Goal: Task Accomplishment & Management: Complete application form

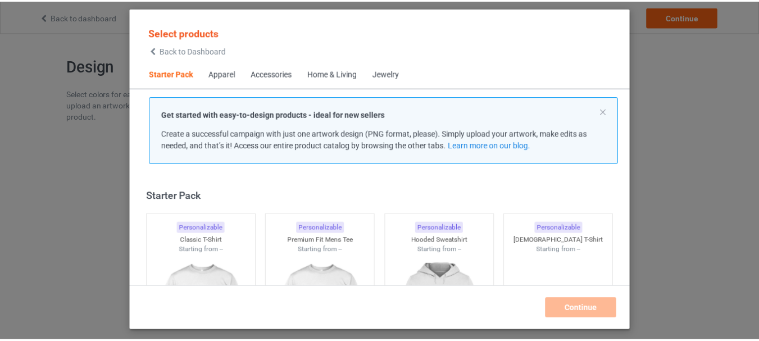
scroll to position [15, 0]
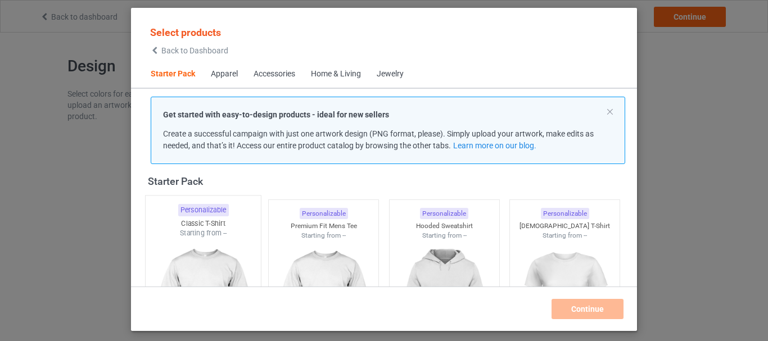
click at [182, 238] on div "Starting from --" at bounding box center [203, 233] width 115 height 10
click at [347, 241] on img at bounding box center [323, 304] width 101 height 126
click at [405, 238] on img at bounding box center [444, 304] width 106 height 132
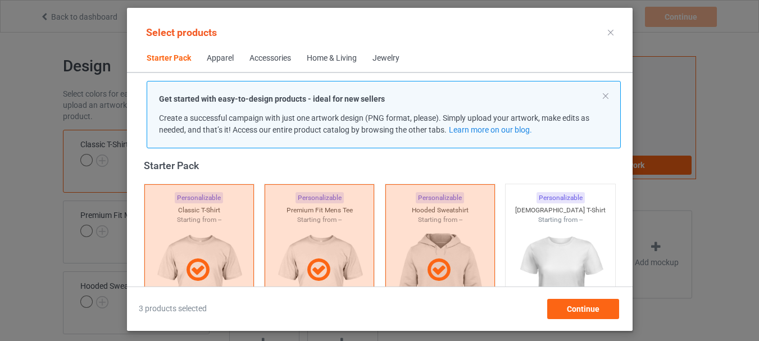
scroll to position [183, 0]
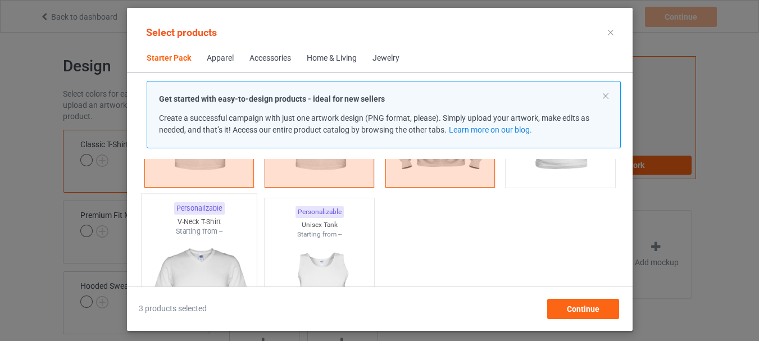
click at [170, 232] on div "Starting from --" at bounding box center [198, 232] width 115 height 10
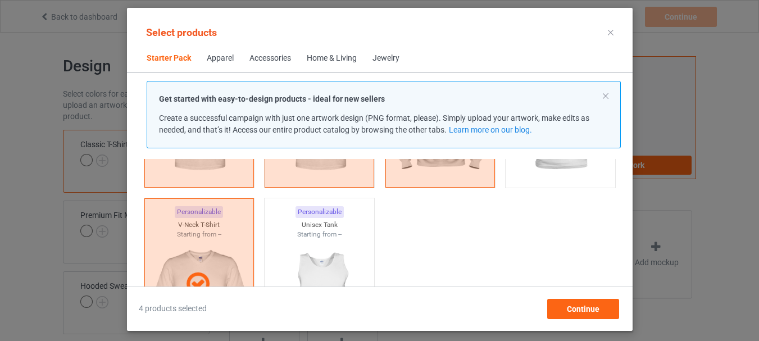
click at [345, 236] on div "Starting from --" at bounding box center [320, 235] width 110 height 10
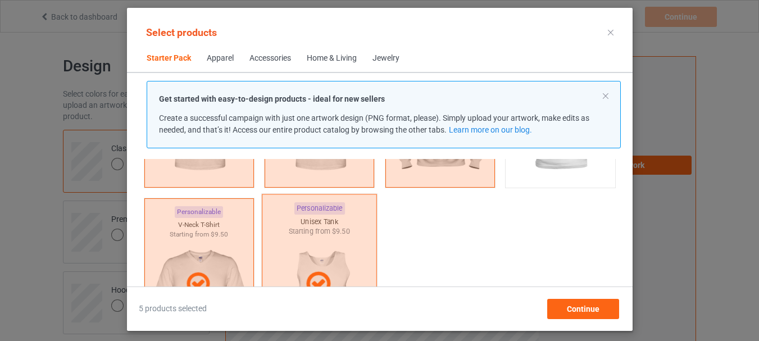
scroll to position [311, 0]
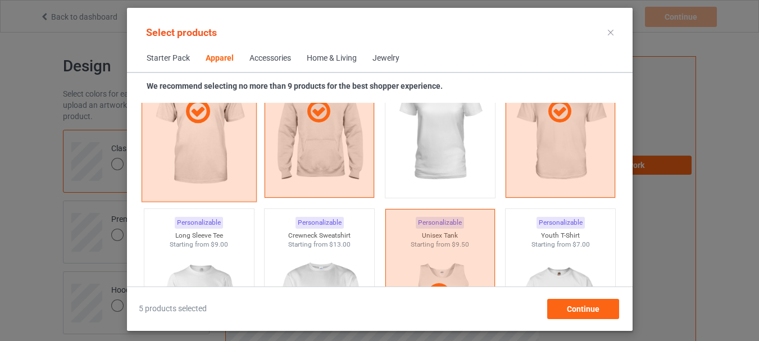
scroll to position [704, 0]
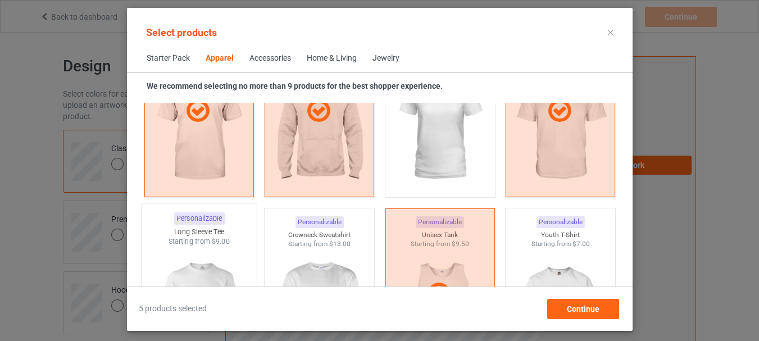
click at [205, 239] on div "Starting from $9.00" at bounding box center [198, 242] width 115 height 10
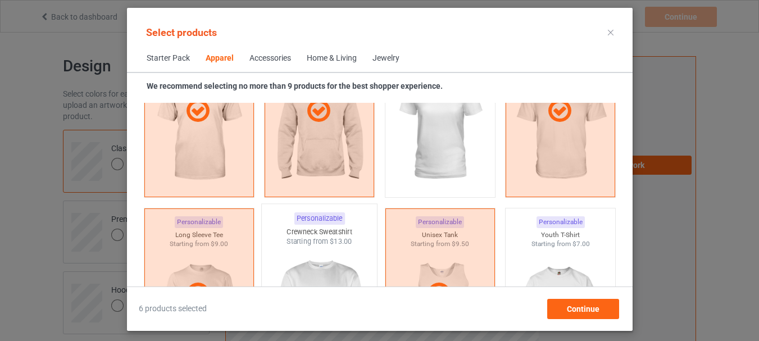
click at [314, 245] on div "Starting from $13.00" at bounding box center [319, 242] width 115 height 10
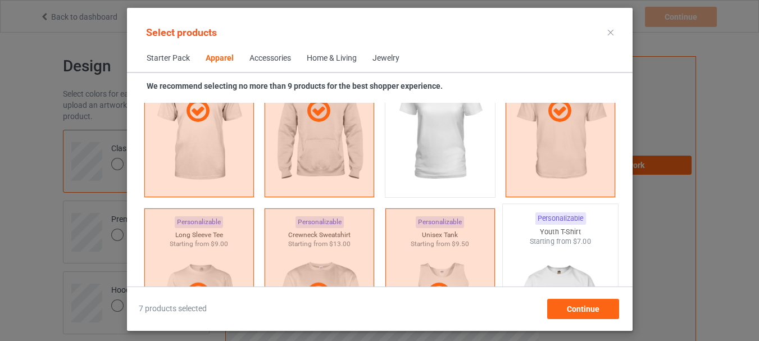
click at [561, 238] on div "Starting from $7.00" at bounding box center [560, 242] width 115 height 10
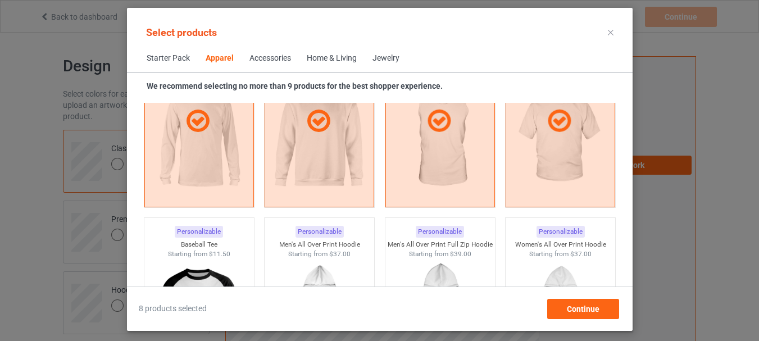
scroll to position [929, 0]
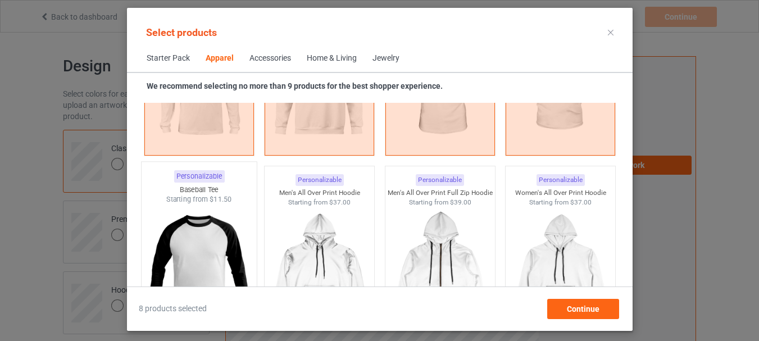
click at [209, 197] on span "$11.50" at bounding box center [220, 200] width 22 height 8
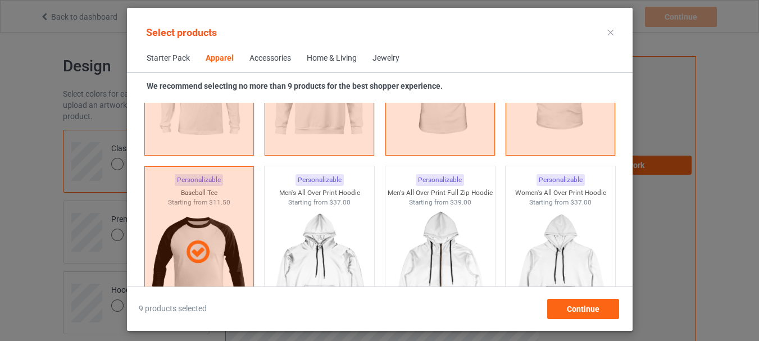
click at [350, 61] on div "Home & Living" at bounding box center [332, 58] width 50 height 11
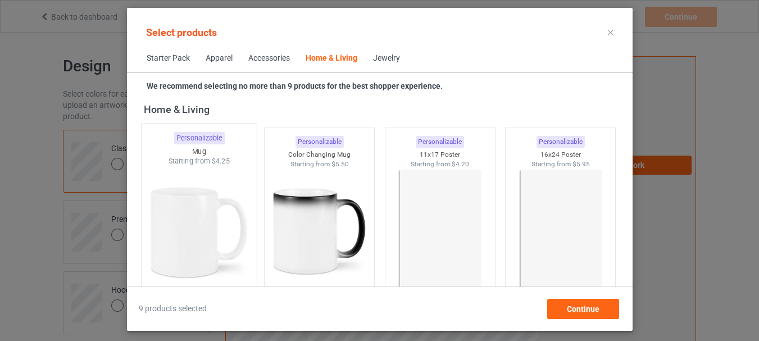
click at [238, 200] on img at bounding box center [199, 232] width 106 height 132
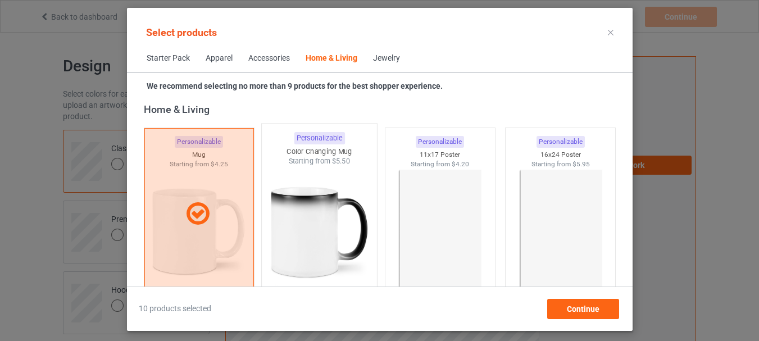
click at [321, 187] on img at bounding box center [319, 232] width 106 height 132
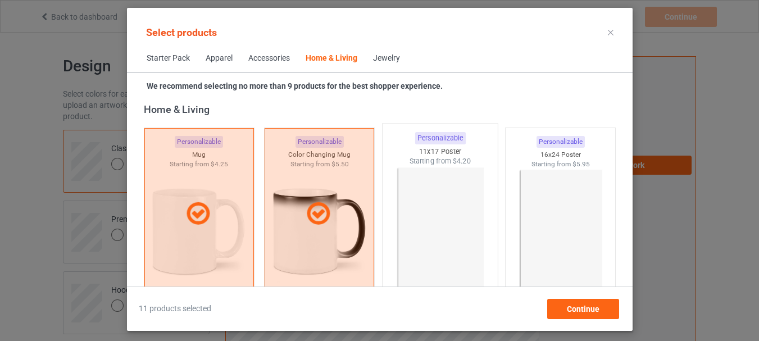
click at [401, 185] on img at bounding box center [440, 232] width 106 height 132
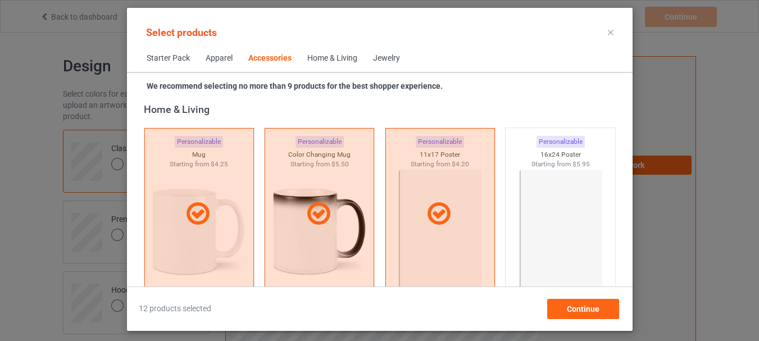
scroll to position [4252, 0]
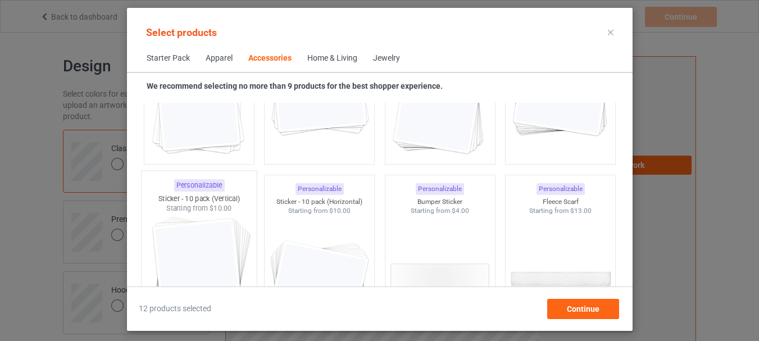
click at [234, 207] on div "Starting from $10.00" at bounding box center [198, 208] width 115 height 10
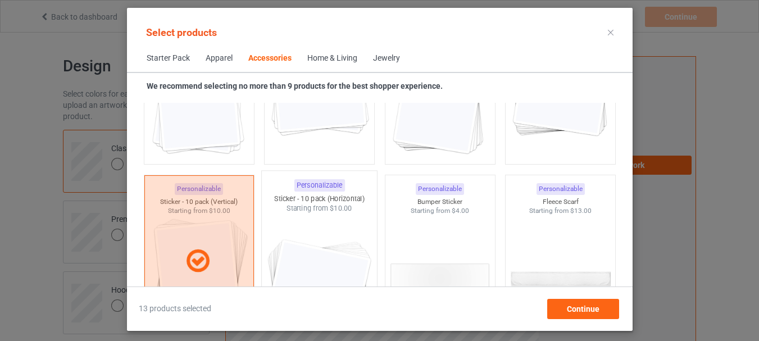
click at [291, 201] on div "Sticker - 10 pack (Horizontal)" at bounding box center [319, 199] width 115 height 10
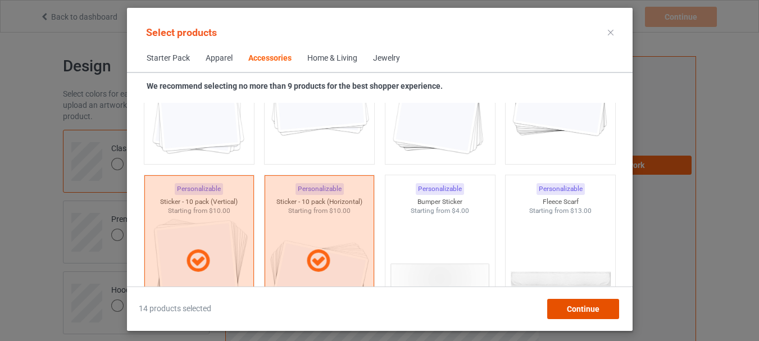
click at [583, 306] on span "Continue" at bounding box center [583, 309] width 33 height 9
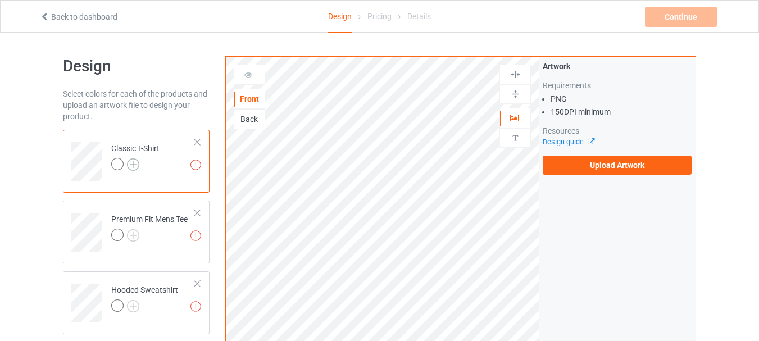
click at [133, 167] on img at bounding box center [133, 164] width 12 height 12
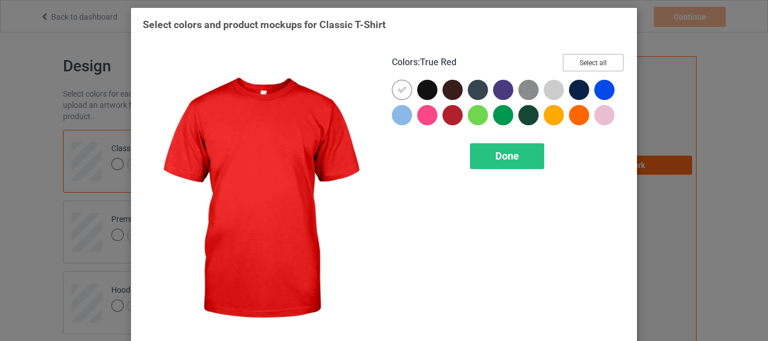
click at [577, 62] on button "Select all" at bounding box center [593, 62] width 61 height 17
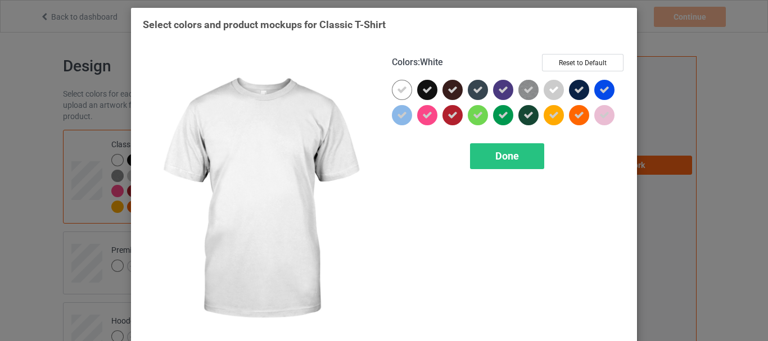
click at [404, 88] on div at bounding box center [402, 90] width 20 height 20
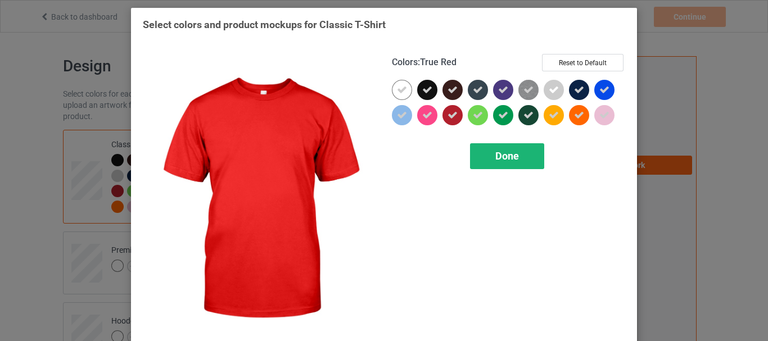
click at [482, 162] on div "Done" at bounding box center [507, 156] width 74 height 26
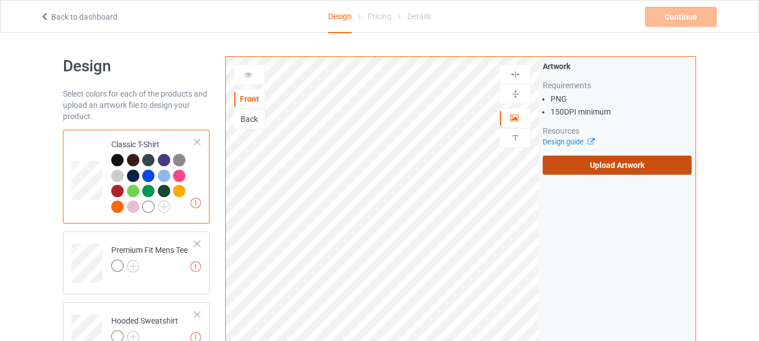
click at [551, 162] on label "Upload Artwork" at bounding box center [617, 165] width 149 height 19
click at [0, 0] on input "Upload Artwork" at bounding box center [0, 0] width 0 height 0
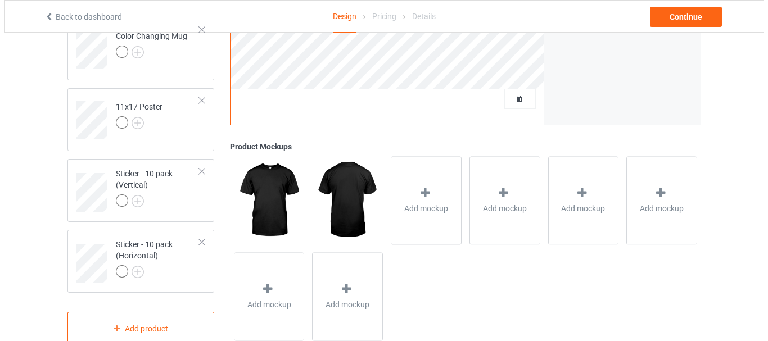
scroll to position [880, 0]
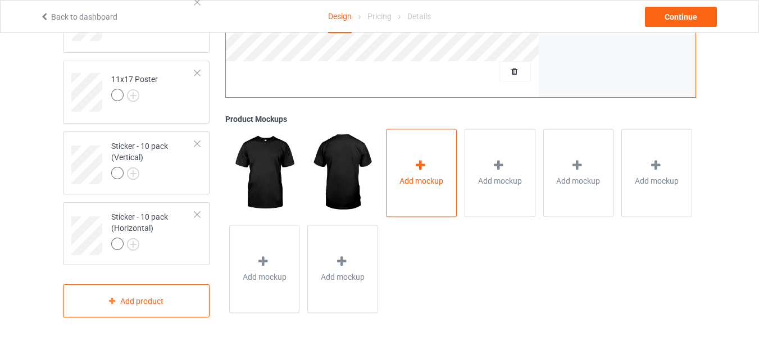
click at [428, 146] on div "Add mockup" at bounding box center [421, 173] width 71 height 88
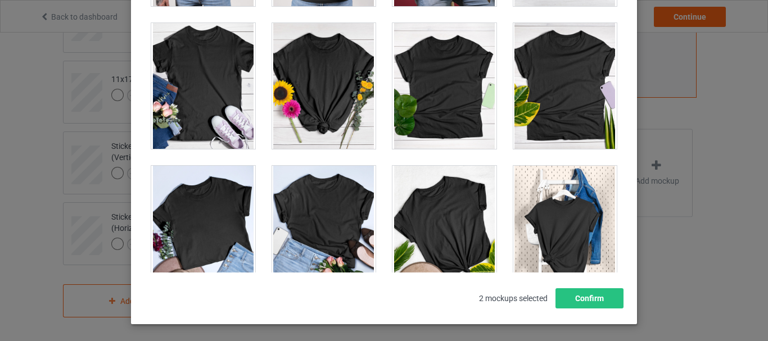
scroll to position [15694, 0]
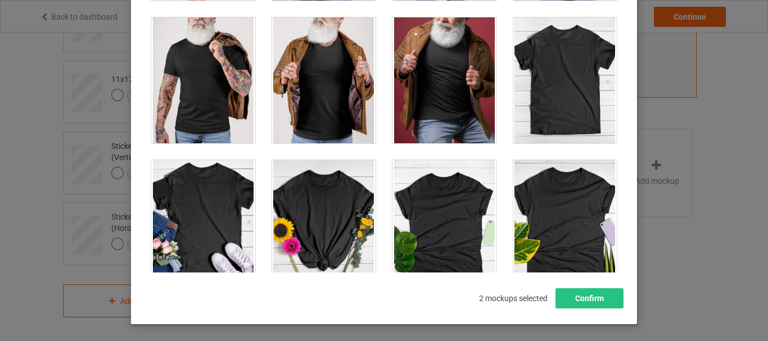
click at [554, 98] on div at bounding box center [565, 80] width 104 height 126
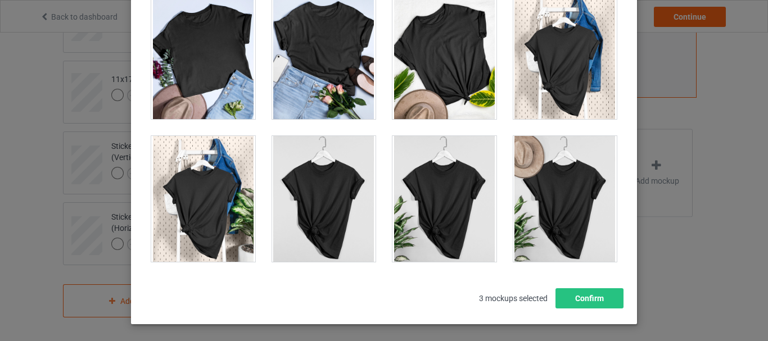
scroll to position [16144, 0]
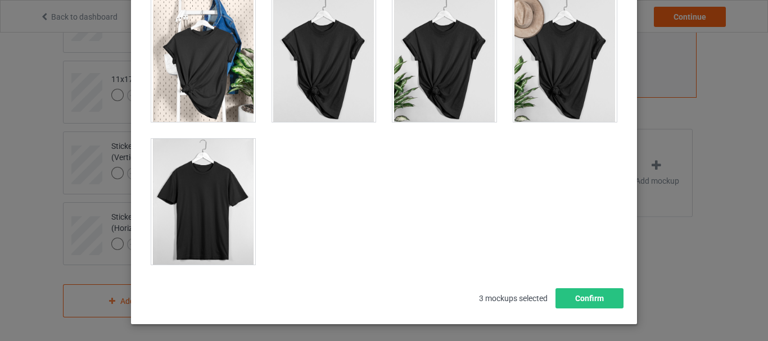
click at [223, 163] on div at bounding box center [203, 202] width 104 height 126
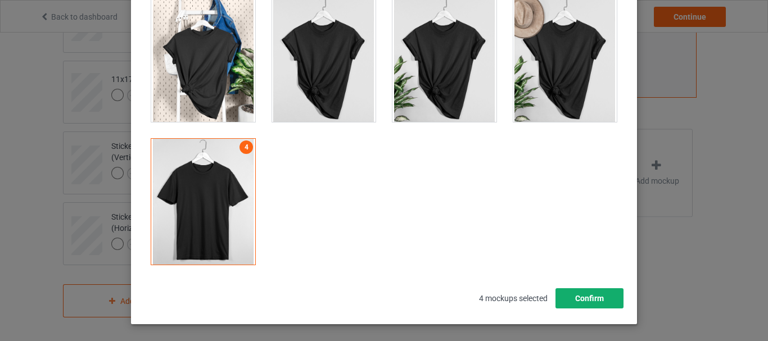
click at [576, 300] on button "Confirm" at bounding box center [589, 298] width 68 height 20
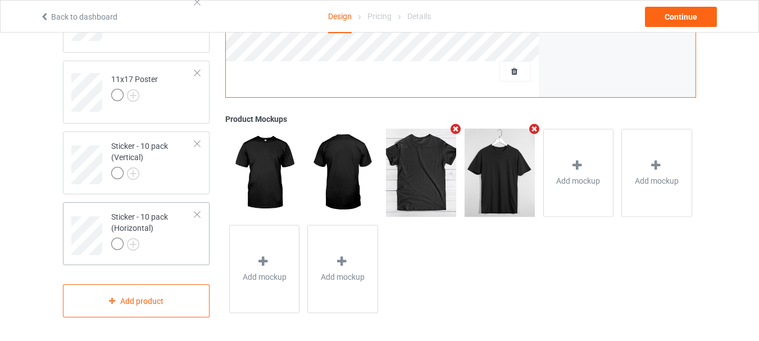
click at [170, 237] on div "Sticker - 10 pack (Horizontal)" at bounding box center [153, 230] width 84 height 38
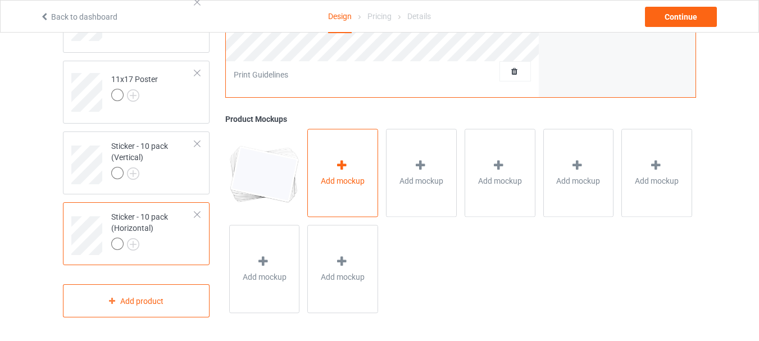
click at [342, 167] on icon at bounding box center [342, 166] width 14 height 12
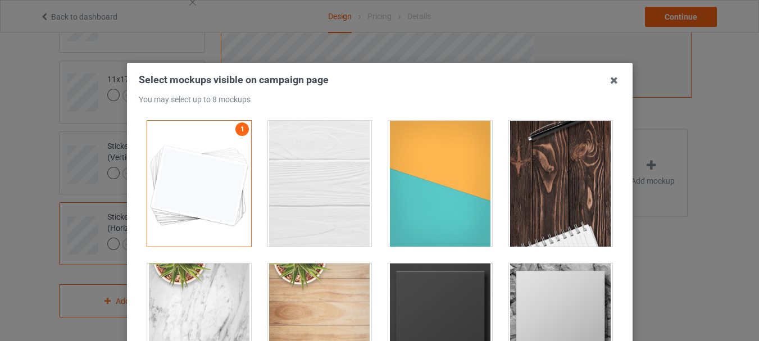
click at [302, 165] on div at bounding box center [320, 184] width 104 height 126
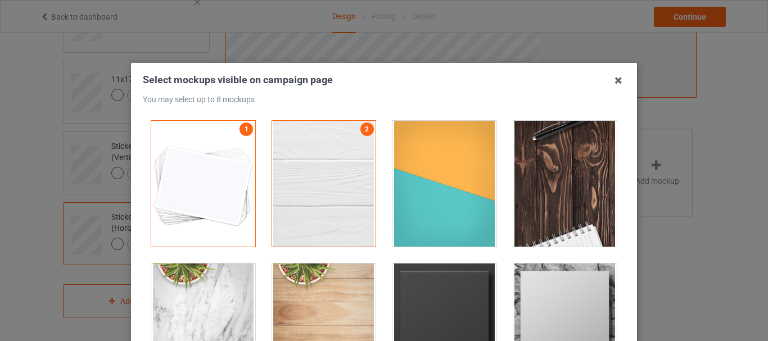
click at [431, 185] on div at bounding box center [444, 184] width 104 height 126
click at [563, 180] on div at bounding box center [565, 184] width 104 height 126
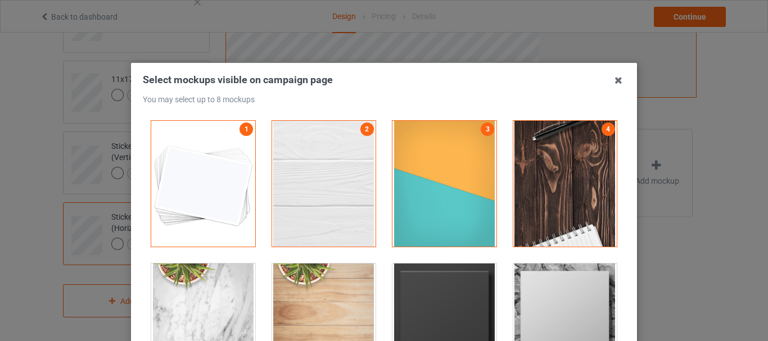
click at [472, 309] on div at bounding box center [444, 327] width 104 height 126
click at [514, 303] on div at bounding box center [565, 327] width 104 height 126
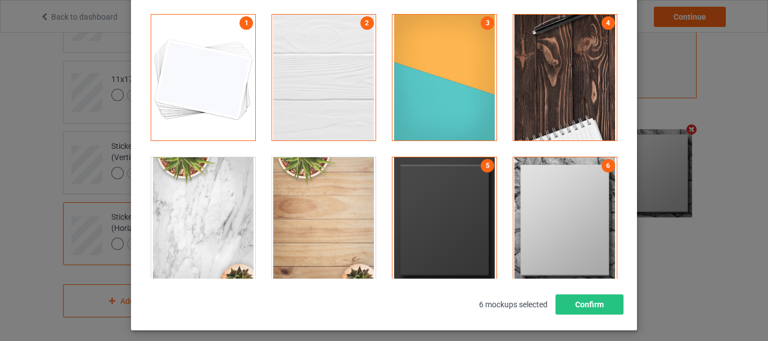
scroll to position [158, 0]
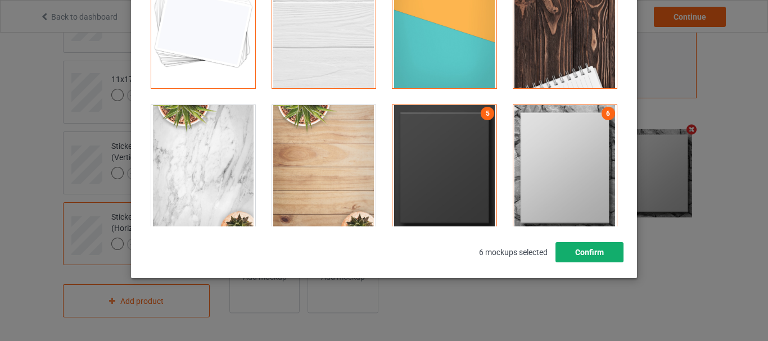
click at [597, 259] on button "Confirm" at bounding box center [589, 252] width 68 height 20
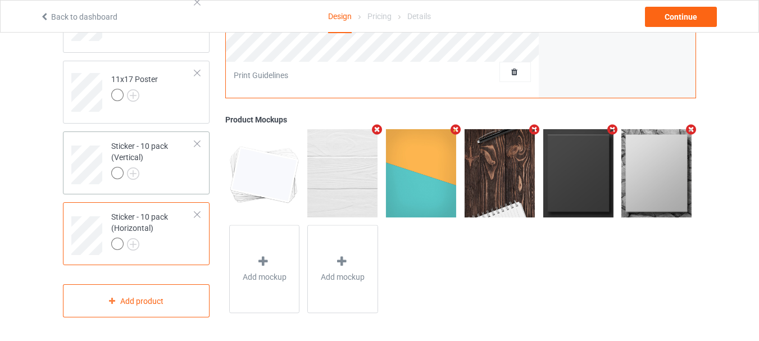
click at [164, 174] on div at bounding box center [153, 175] width 84 height 16
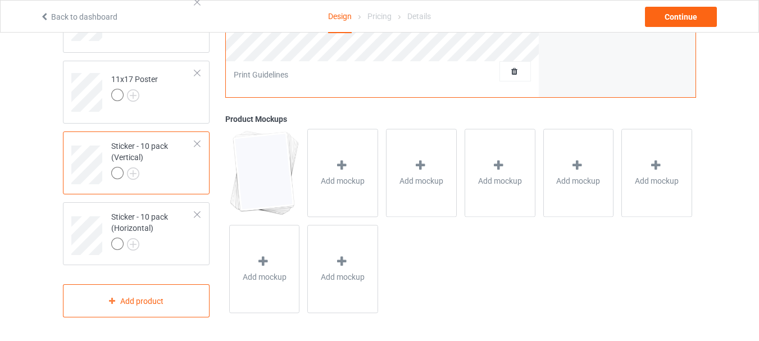
click at [339, 159] on div "Add mockup" at bounding box center [342, 173] width 71 height 88
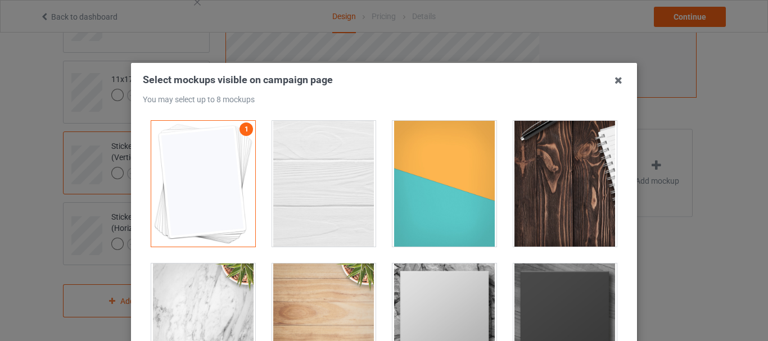
click at [347, 165] on div at bounding box center [324, 184] width 104 height 126
drag, startPoint x: 384, startPoint y: 175, endPoint x: 393, endPoint y: 175, distance: 9.6
click at [392, 175] on div at bounding box center [444, 183] width 105 height 127
click at [306, 178] on div at bounding box center [324, 184] width 104 height 126
click at [306, 179] on div at bounding box center [324, 184] width 104 height 126
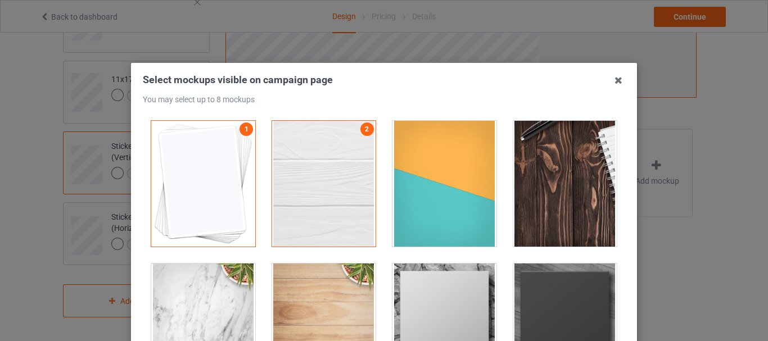
click at [411, 187] on div at bounding box center [444, 184] width 104 height 126
click at [531, 173] on div at bounding box center [565, 184] width 104 height 126
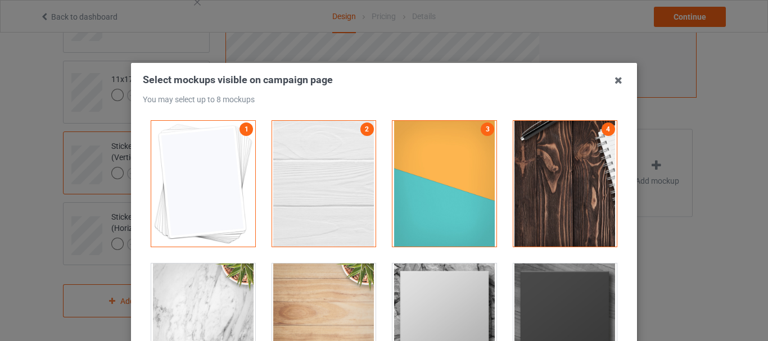
click at [467, 269] on div at bounding box center [444, 327] width 104 height 126
click at [574, 282] on div at bounding box center [565, 327] width 104 height 126
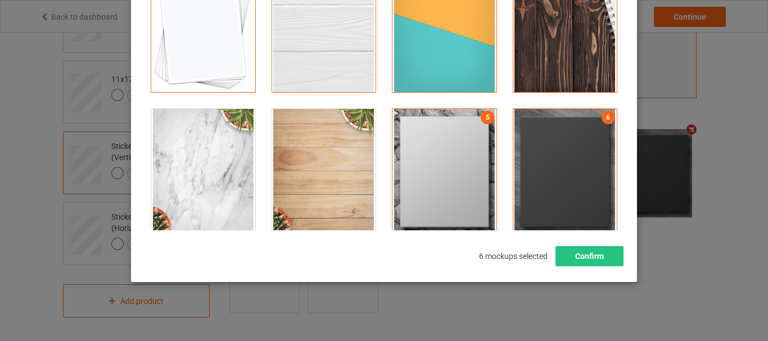
scroll to position [158, 0]
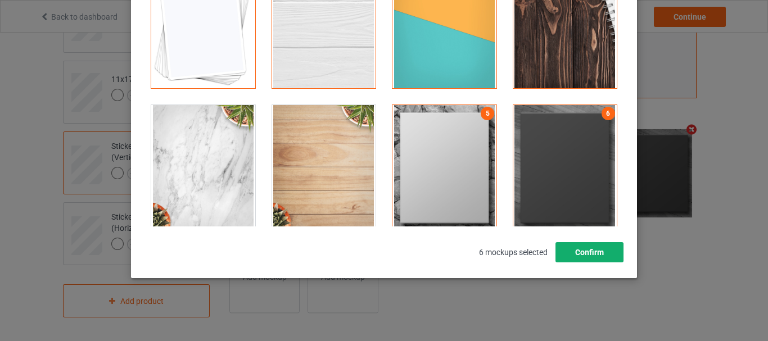
click at [615, 258] on button "Confirm" at bounding box center [589, 252] width 68 height 20
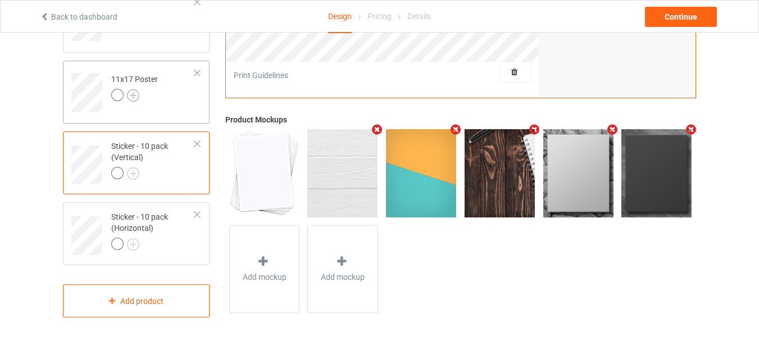
click at [129, 97] on img at bounding box center [133, 95] width 12 height 12
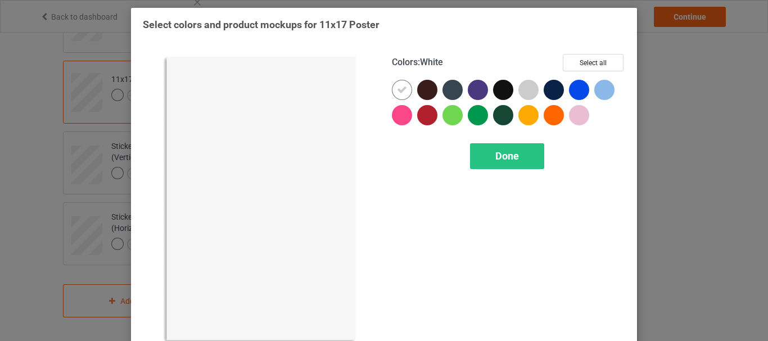
click at [580, 51] on div "Colors : White Select all Done" at bounding box center [508, 199] width 249 height 307
click at [576, 60] on button "Select all" at bounding box center [593, 62] width 61 height 17
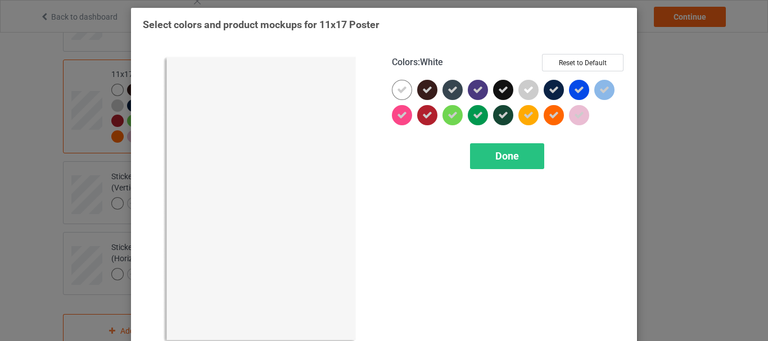
click at [397, 85] on icon at bounding box center [402, 90] width 10 height 10
click at [393, 85] on div at bounding box center [402, 90] width 20 height 20
click at [502, 146] on div "Done" at bounding box center [507, 156] width 74 height 26
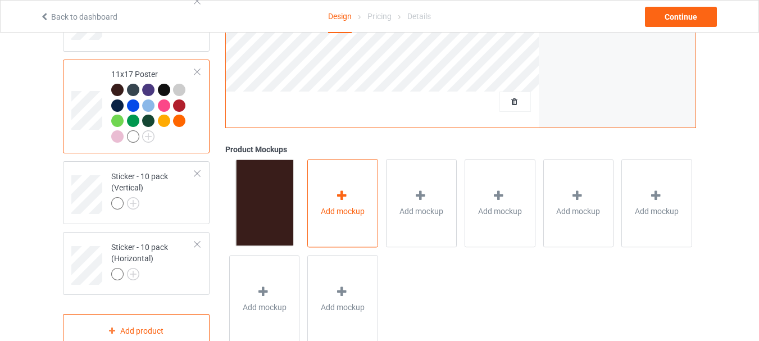
click at [357, 182] on div "Add mockup" at bounding box center [342, 203] width 71 height 88
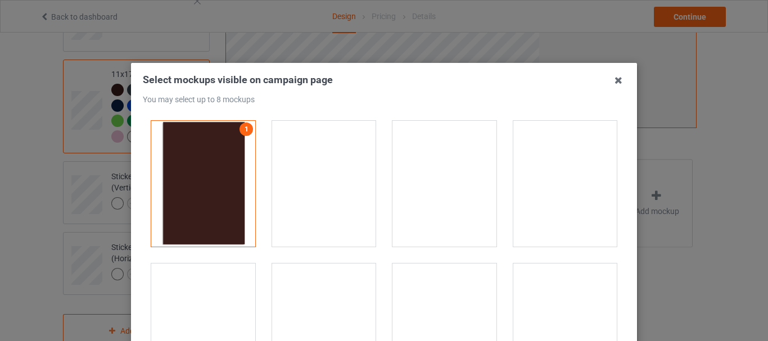
click at [347, 169] on div at bounding box center [324, 184] width 104 height 126
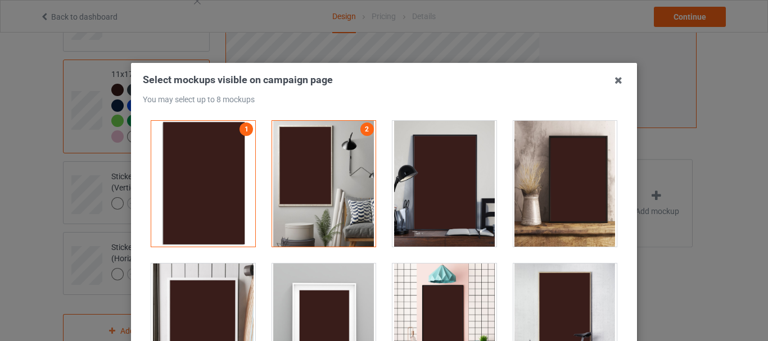
click at [413, 169] on div at bounding box center [444, 184] width 104 height 126
click at [320, 269] on div at bounding box center [324, 327] width 104 height 126
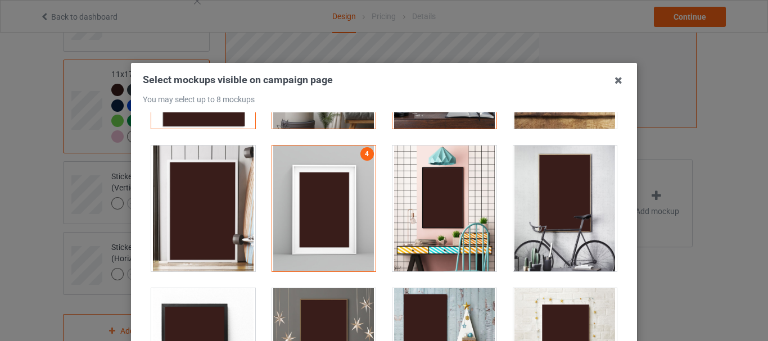
scroll to position [281, 0]
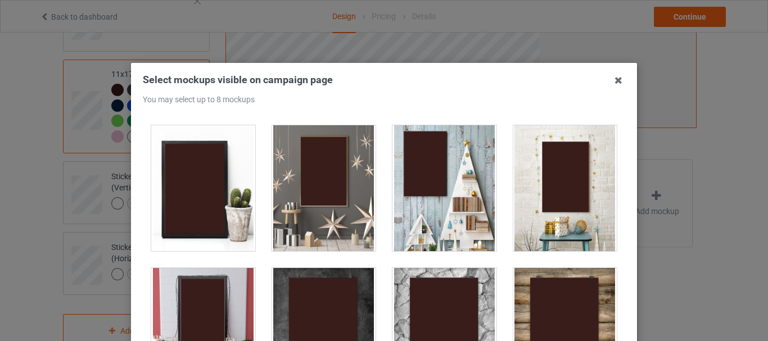
click at [321, 186] on div at bounding box center [324, 188] width 104 height 126
click at [392, 188] on div at bounding box center [444, 188] width 104 height 126
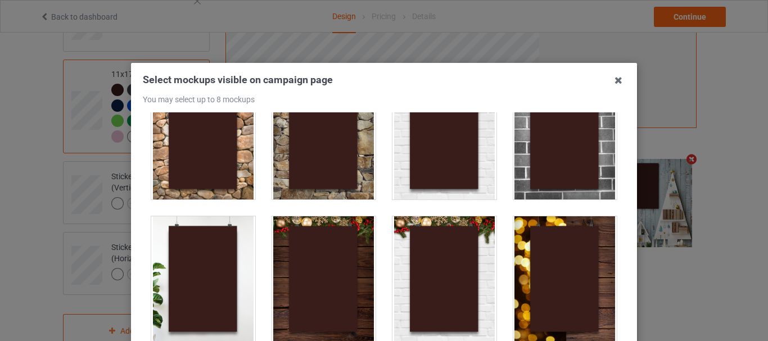
click at [566, 166] on div at bounding box center [565, 137] width 104 height 126
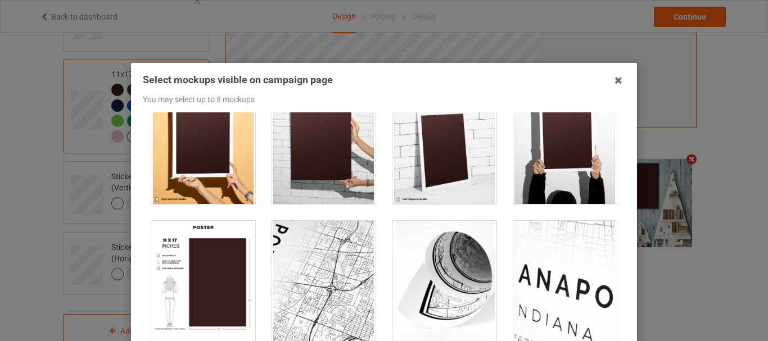
scroll to position [1185, 0]
click at [319, 170] on div at bounding box center [324, 141] width 104 height 126
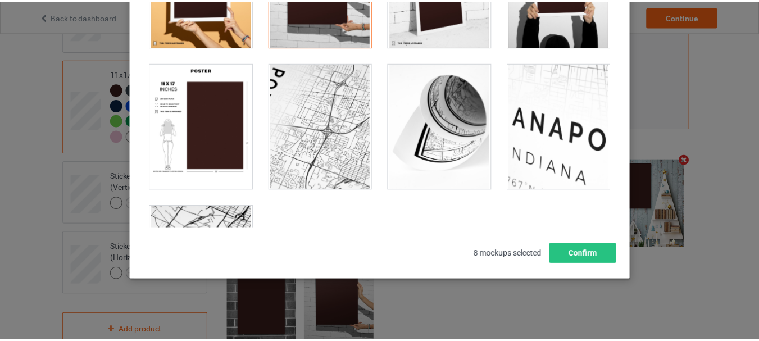
scroll to position [158, 0]
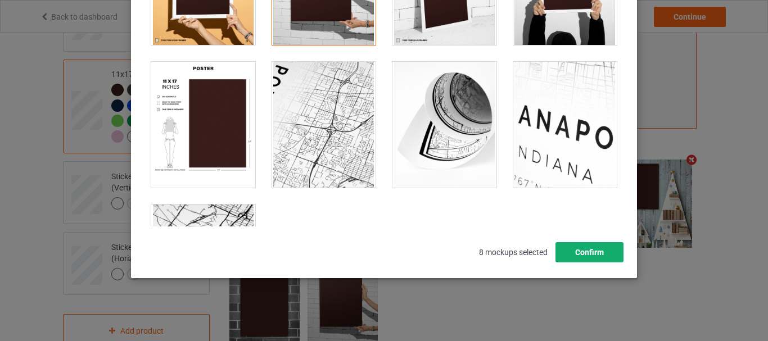
click at [588, 258] on button "Confirm" at bounding box center [589, 252] width 68 height 20
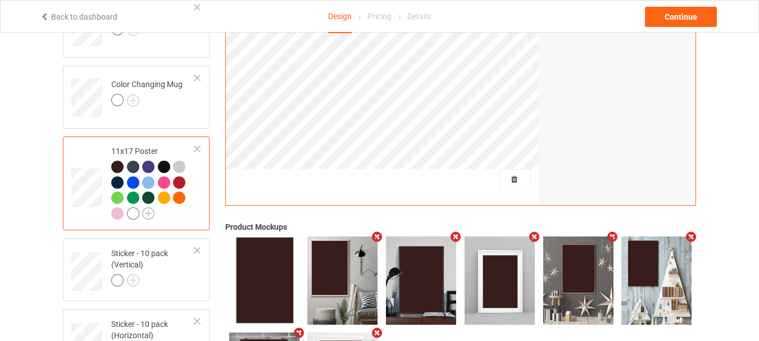
scroll to position [655, 0]
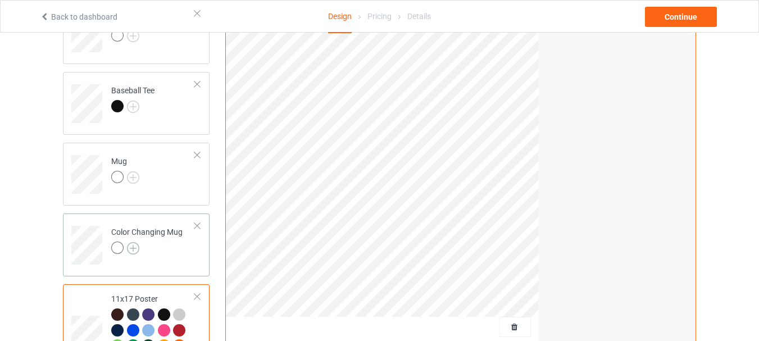
click at [132, 247] on img at bounding box center [133, 248] width 12 height 12
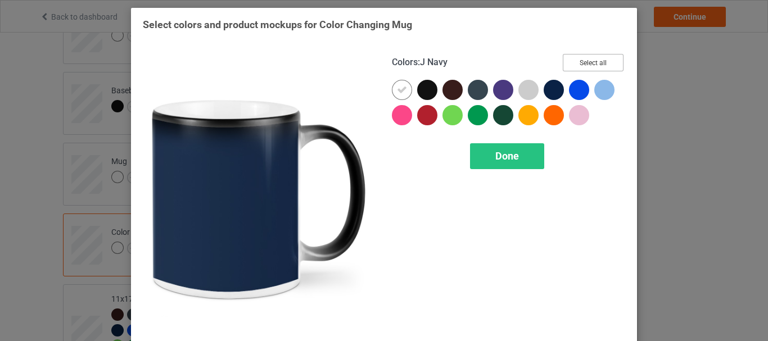
click at [578, 65] on button "Select all" at bounding box center [593, 62] width 61 height 17
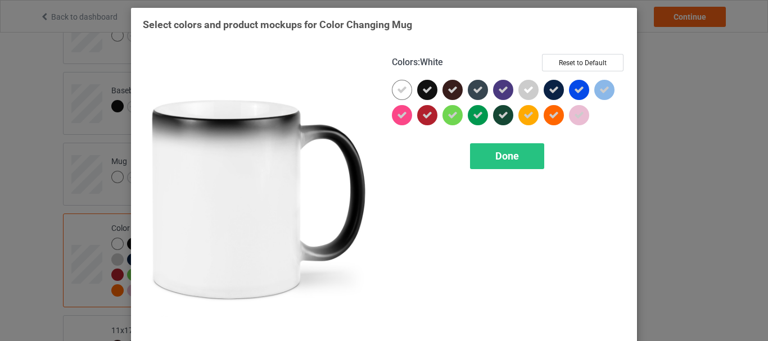
click at [398, 88] on icon at bounding box center [402, 90] width 10 height 10
click at [398, 88] on div at bounding box center [402, 90] width 20 height 20
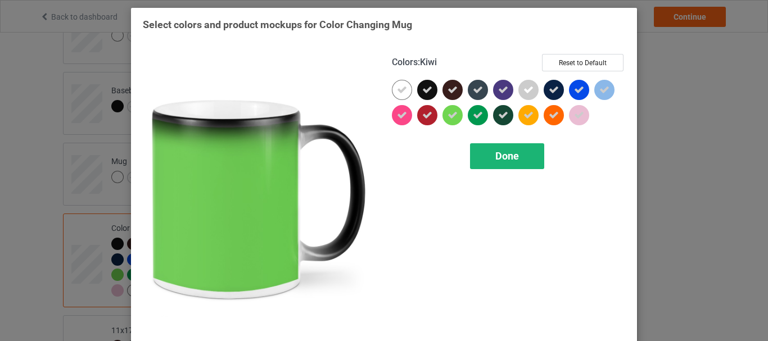
click at [495, 151] on span "Done" at bounding box center [507, 156] width 24 height 12
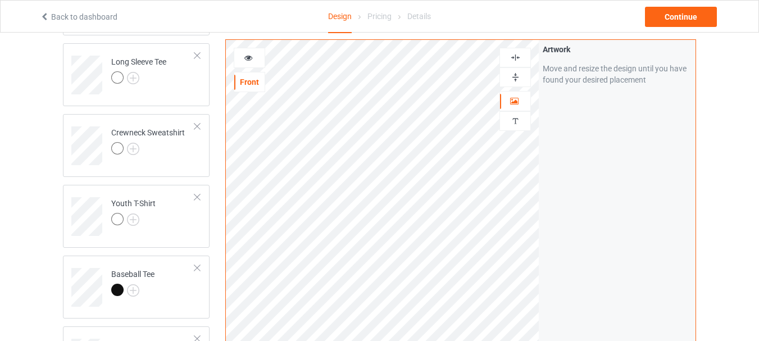
scroll to position [431, 0]
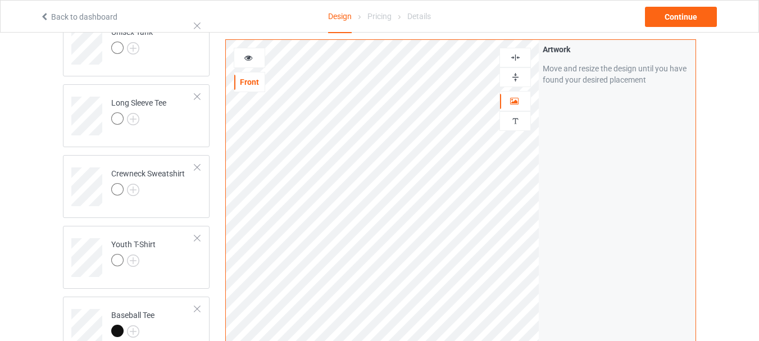
click at [515, 79] on img at bounding box center [515, 77] width 11 height 11
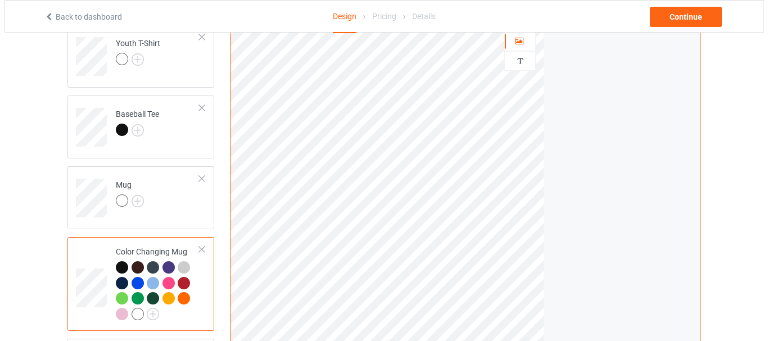
scroll to position [824, 0]
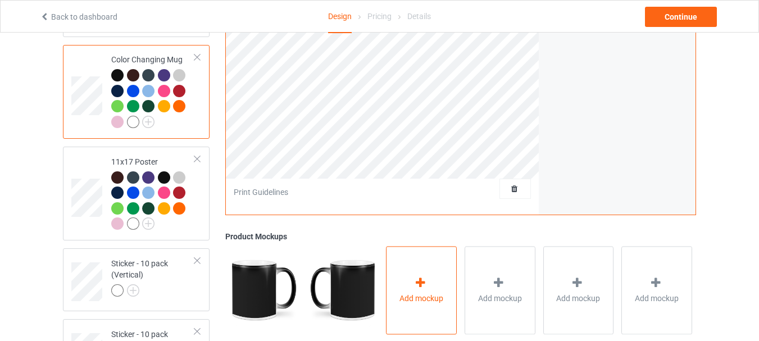
click at [397, 275] on div "Add mockup" at bounding box center [421, 290] width 71 height 88
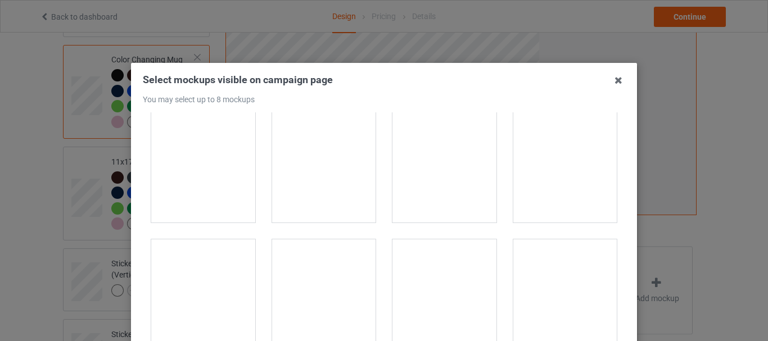
scroll to position [1959, 0]
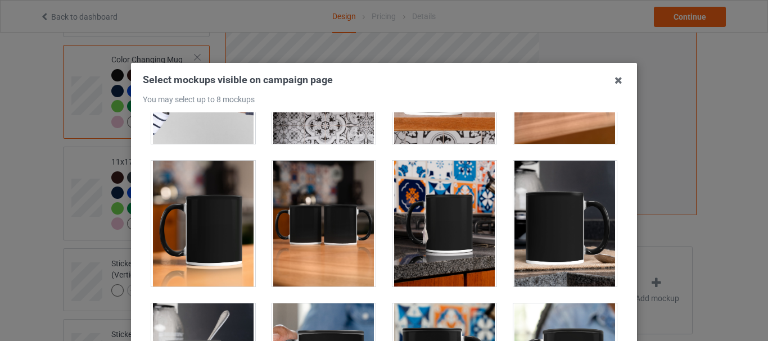
click at [242, 195] on div at bounding box center [203, 224] width 104 height 126
click at [350, 193] on div at bounding box center [324, 224] width 104 height 126
click at [425, 194] on div at bounding box center [444, 224] width 104 height 126
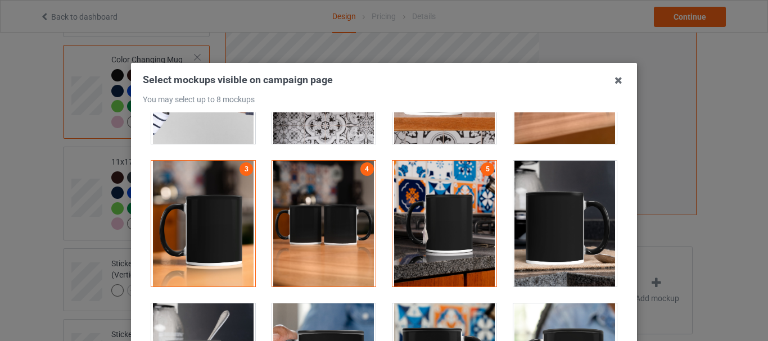
click at [552, 202] on div at bounding box center [565, 224] width 104 height 126
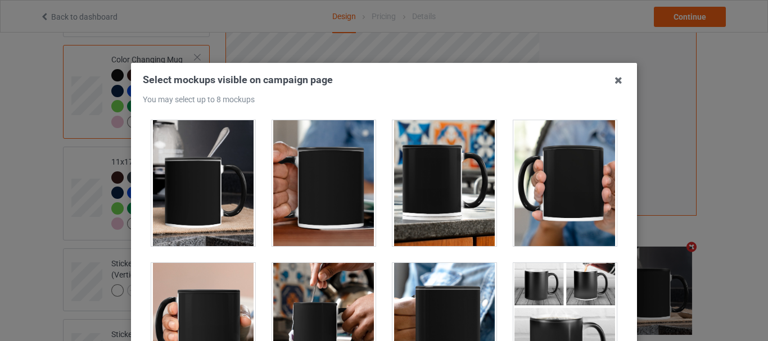
scroll to position [2183, 0]
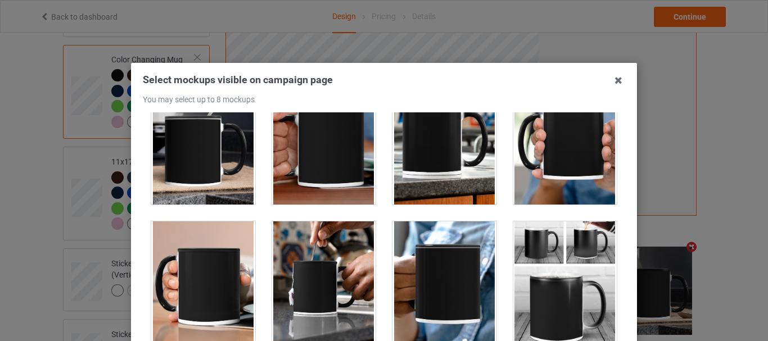
click at [220, 166] on div at bounding box center [203, 142] width 104 height 126
click at [449, 150] on div at bounding box center [444, 142] width 104 height 126
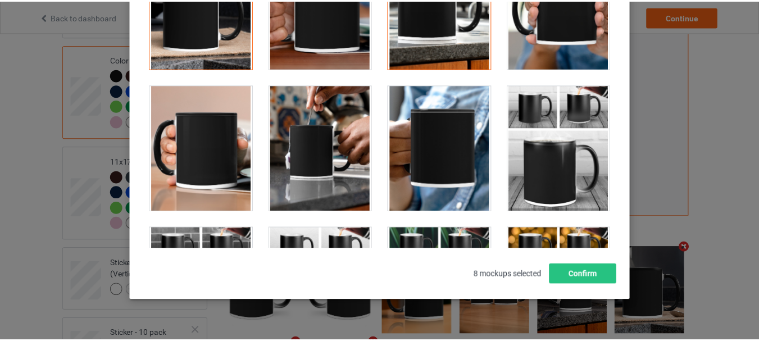
scroll to position [158, 0]
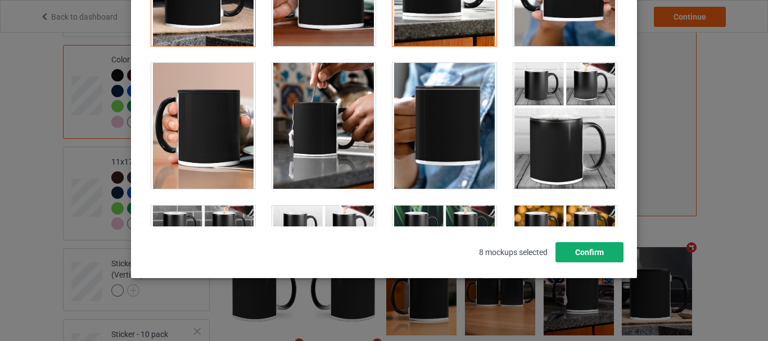
click at [578, 253] on button "Confirm" at bounding box center [589, 252] width 68 height 20
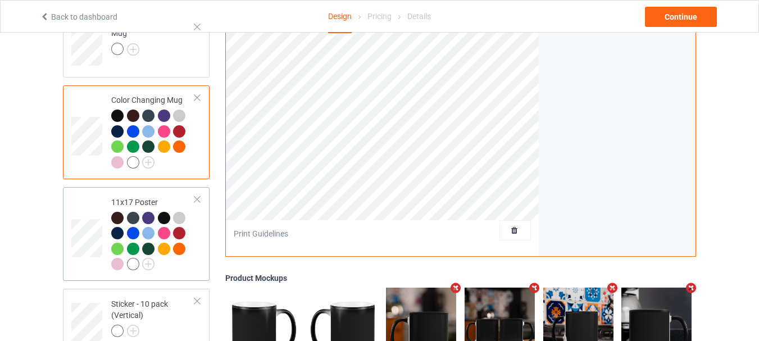
scroll to position [712, 0]
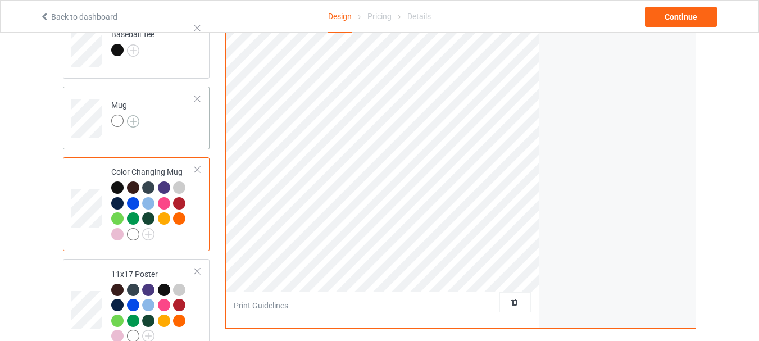
click at [134, 120] on img at bounding box center [133, 121] width 12 height 12
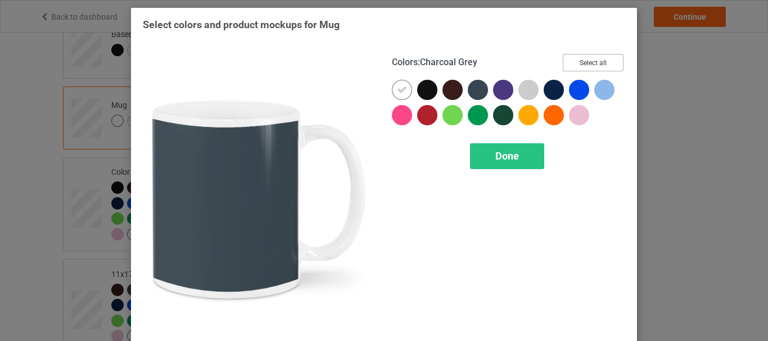
click at [598, 55] on button "Select all" at bounding box center [593, 62] width 61 height 17
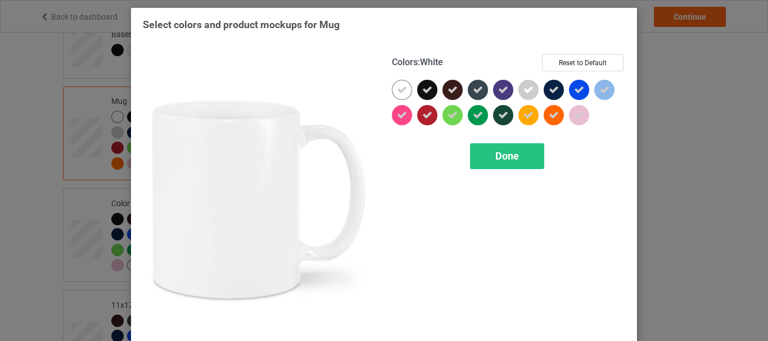
click at [403, 87] on div at bounding box center [402, 90] width 20 height 20
click at [499, 150] on span "Done" at bounding box center [507, 156] width 24 height 12
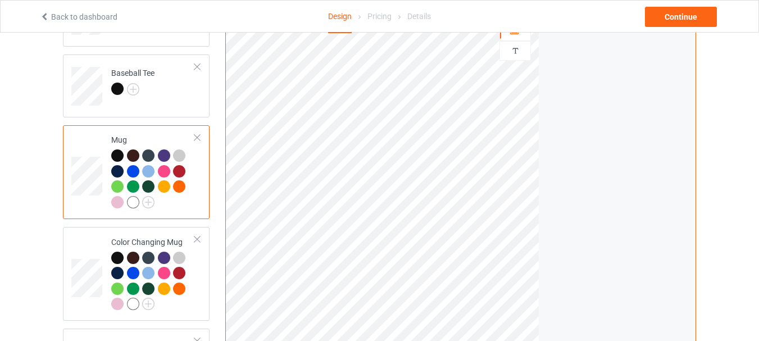
scroll to position [599, 0]
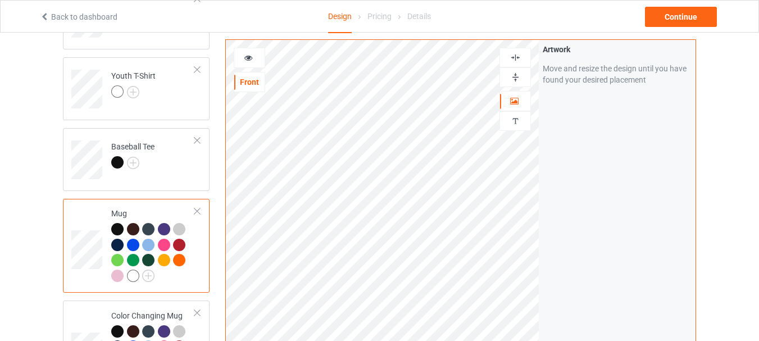
click at [256, 62] on div at bounding box center [249, 57] width 30 height 11
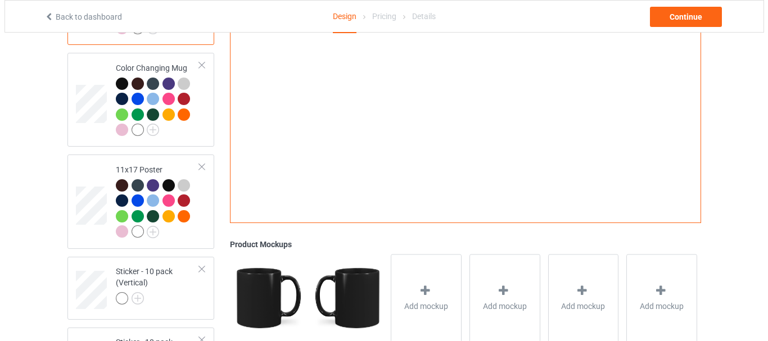
scroll to position [936, 0]
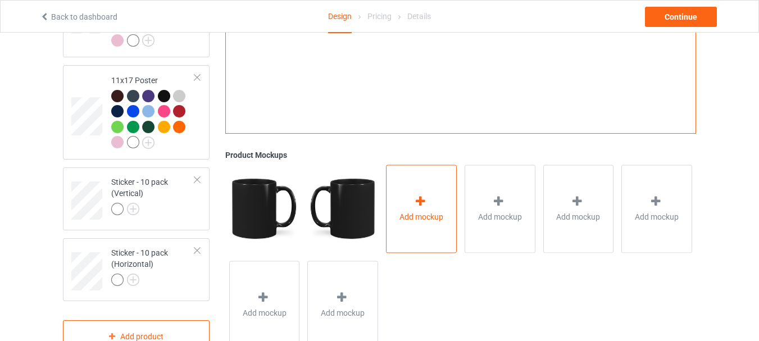
click at [412, 215] on span "Add mockup" at bounding box center [422, 216] width 44 height 11
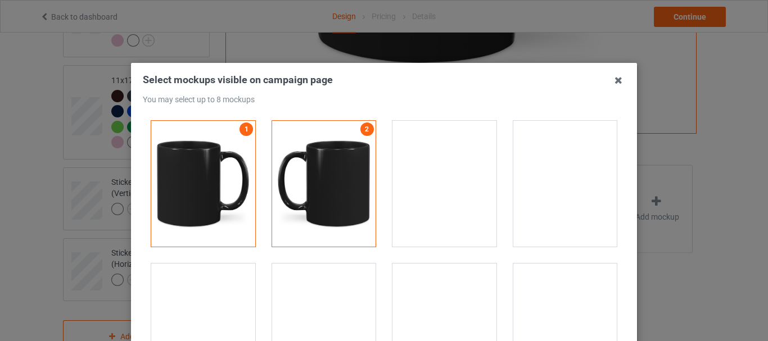
scroll to position [1911, 0]
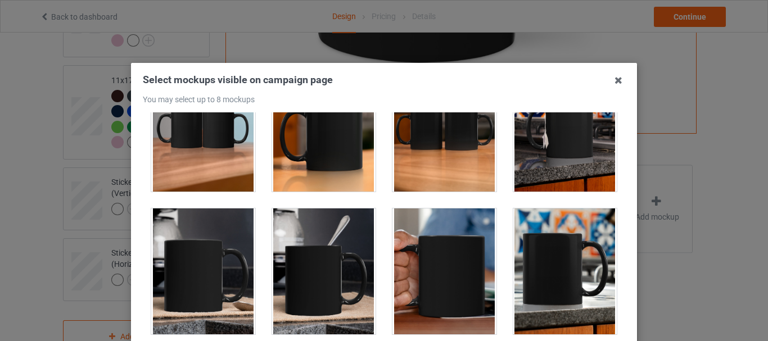
click at [332, 172] on div at bounding box center [324, 129] width 104 height 126
click at [410, 164] on div at bounding box center [444, 129] width 104 height 126
click at [576, 156] on div at bounding box center [565, 129] width 104 height 126
click at [311, 279] on div at bounding box center [324, 272] width 104 height 126
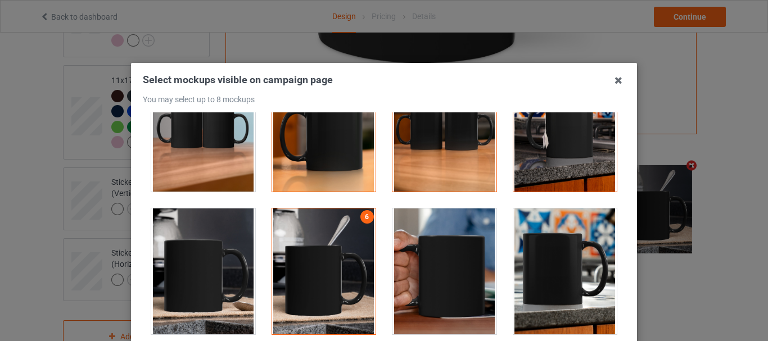
click at [551, 282] on div at bounding box center [565, 272] width 104 height 126
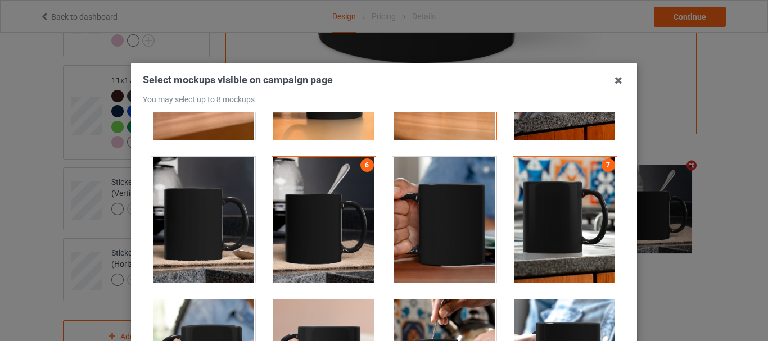
scroll to position [2023, 0]
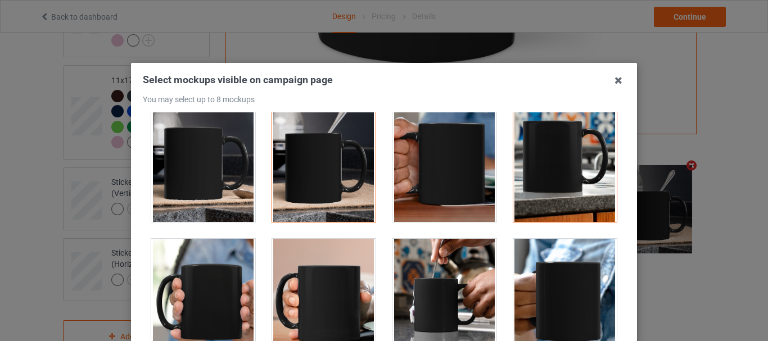
click at [341, 253] on div at bounding box center [324, 302] width 104 height 126
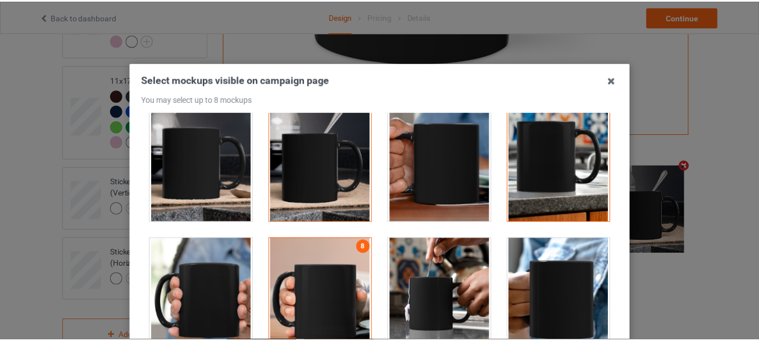
scroll to position [158, 0]
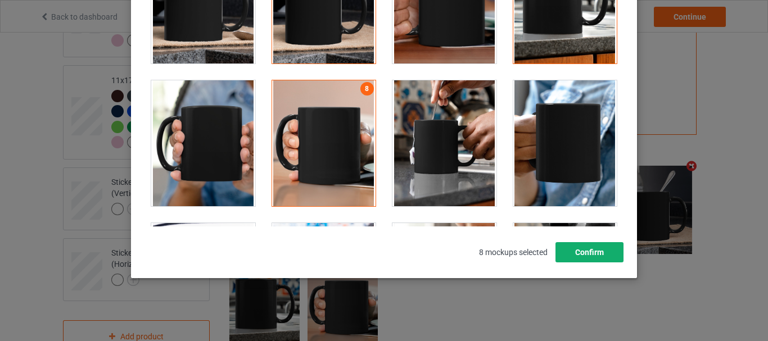
click at [594, 251] on button "Confirm" at bounding box center [589, 252] width 68 height 20
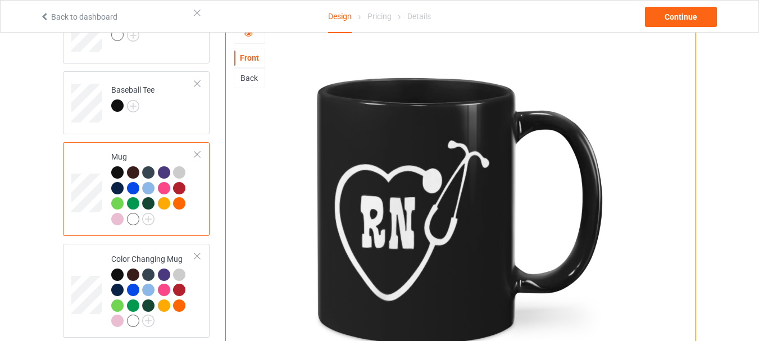
scroll to position [655, 0]
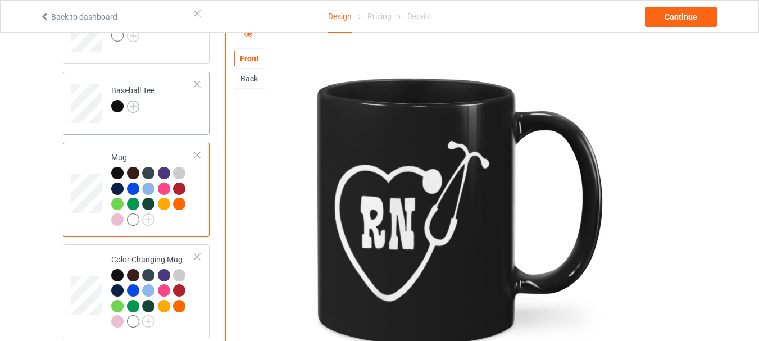
click at [137, 103] on img at bounding box center [133, 107] width 12 height 12
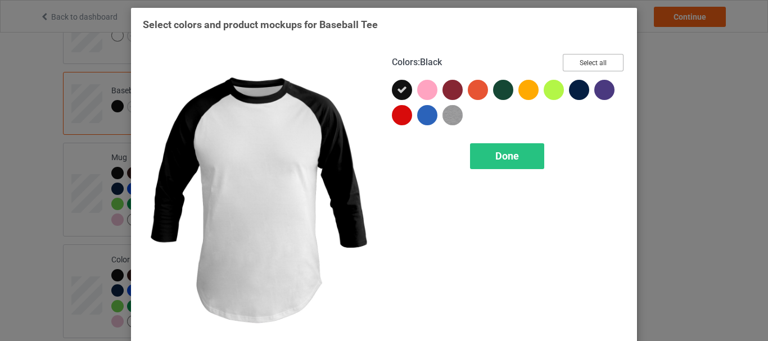
click at [581, 60] on button "Select all" at bounding box center [593, 62] width 61 height 17
click at [493, 143] on div "Done" at bounding box center [507, 156] width 74 height 26
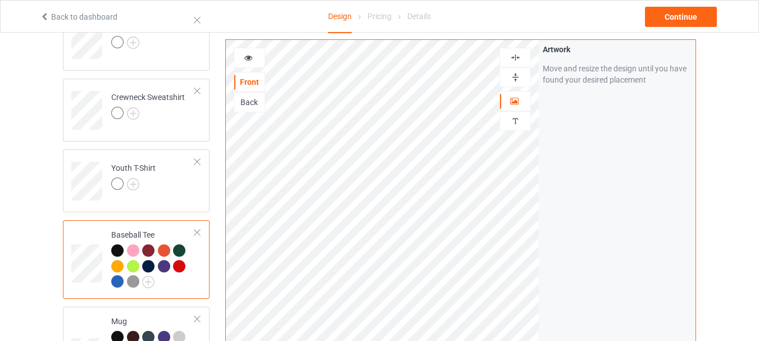
scroll to position [487, 0]
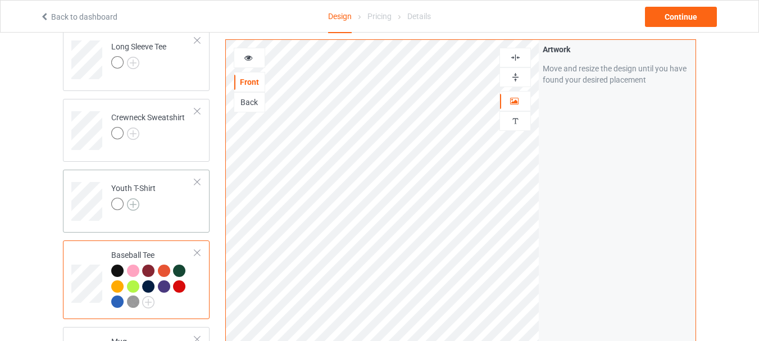
click at [135, 202] on img at bounding box center [133, 204] width 12 height 12
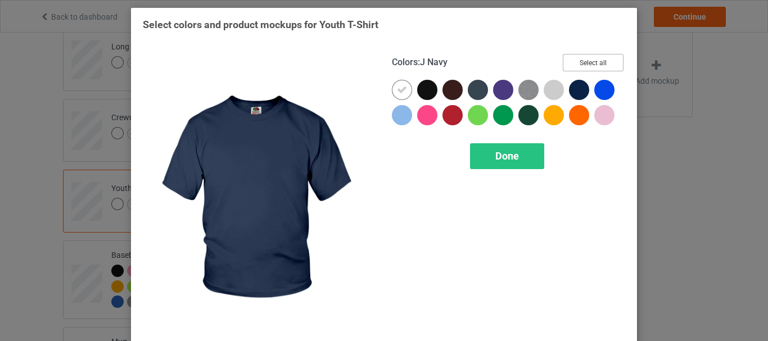
click at [599, 65] on button "Select all" at bounding box center [593, 62] width 61 height 17
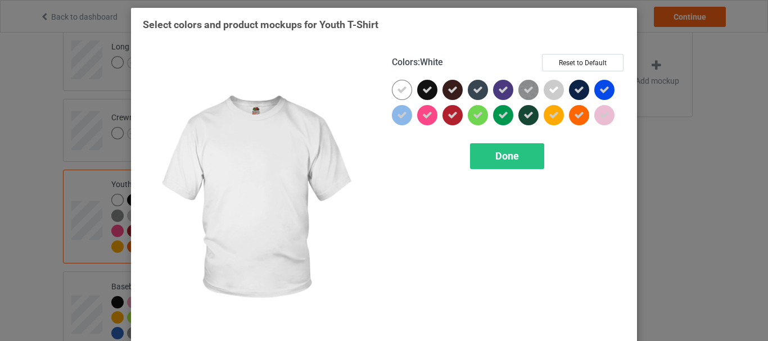
click at [401, 89] on icon at bounding box center [402, 90] width 10 height 10
click at [401, 89] on div at bounding box center [402, 90] width 20 height 20
click at [484, 152] on div "Done" at bounding box center [507, 156] width 74 height 26
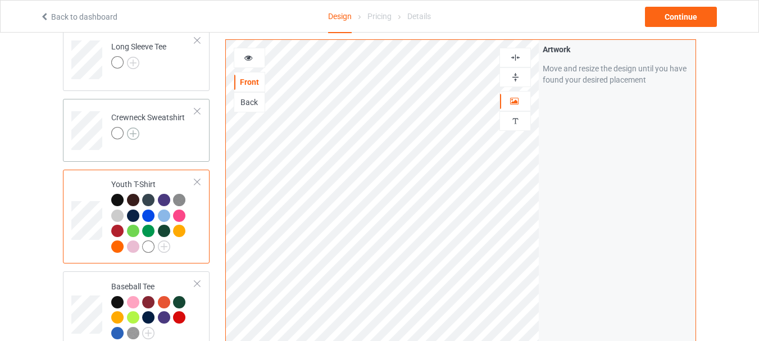
click at [134, 133] on img at bounding box center [133, 134] width 12 height 12
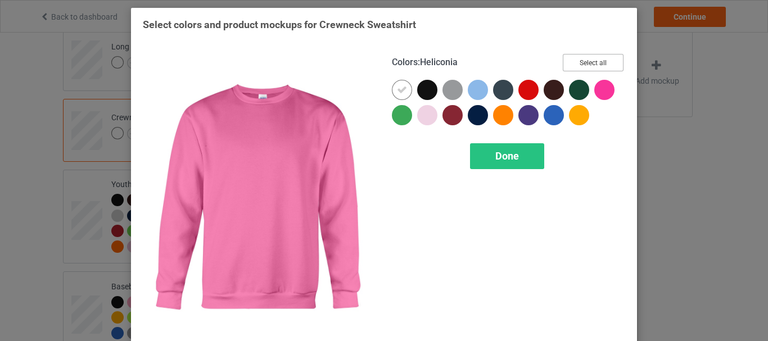
click at [579, 67] on button "Select all" at bounding box center [593, 62] width 61 height 17
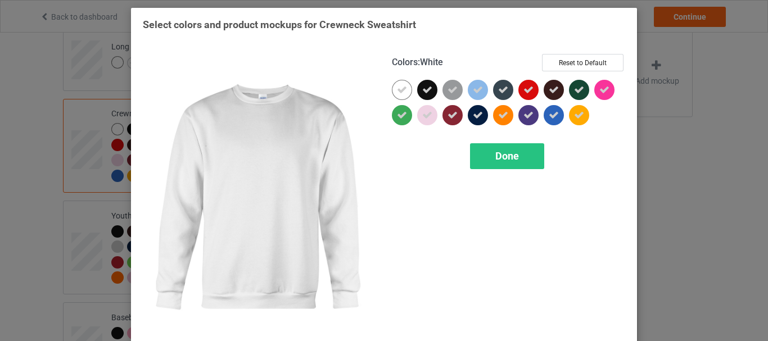
click at [397, 85] on icon at bounding box center [402, 90] width 10 height 10
click at [393, 85] on div at bounding box center [402, 90] width 20 height 20
click at [486, 149] on div "Done" at bounding box center [507, 156] width 74 height 26
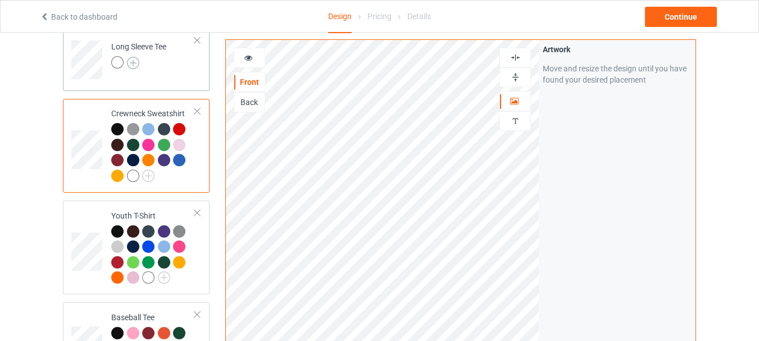
click at [132, 60] on img at bounding box center [133, 63] width 12 height 12
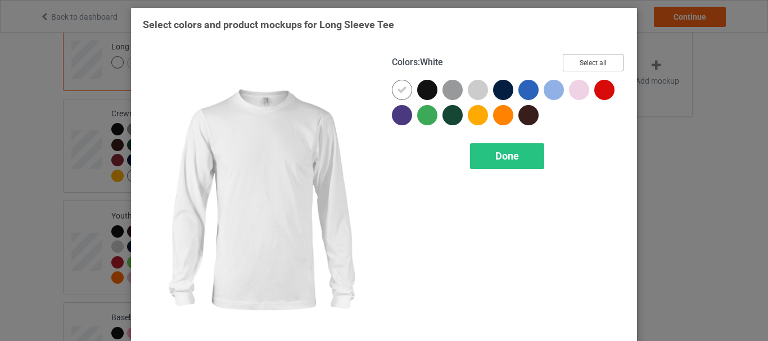
click at [588, 59] on button "Select all" at bounding box center [593, 62] width 61 height 17
click at [402, 89] on icon at bounding box center [402, 90] width 10 height 10
click at [402, 89] on div at bounding box center [402, 90] width 20 height 20
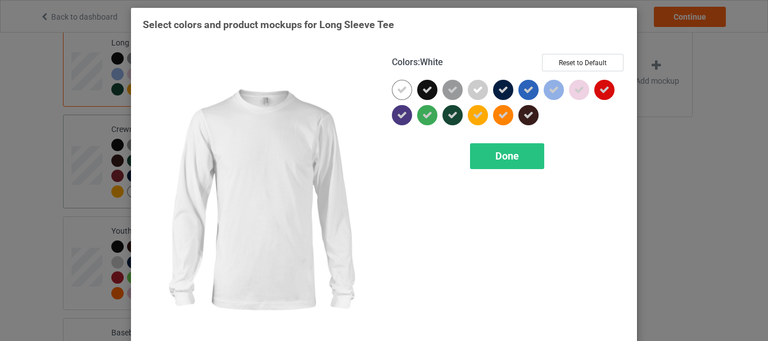
click at [488, 161] on div "Done" at bounding box center [507, 156] width 74 height 26
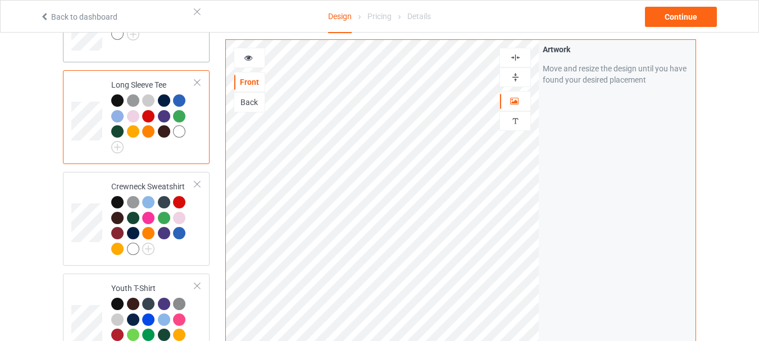
scroll to position [374, 0]
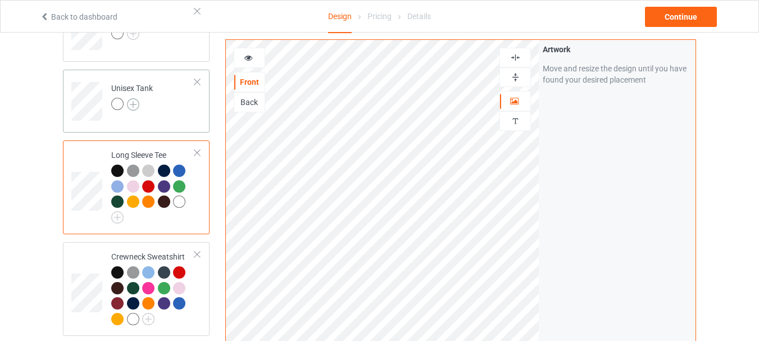
click at [137, 101] on img at bounding box center [133, 104] width 12 height 12
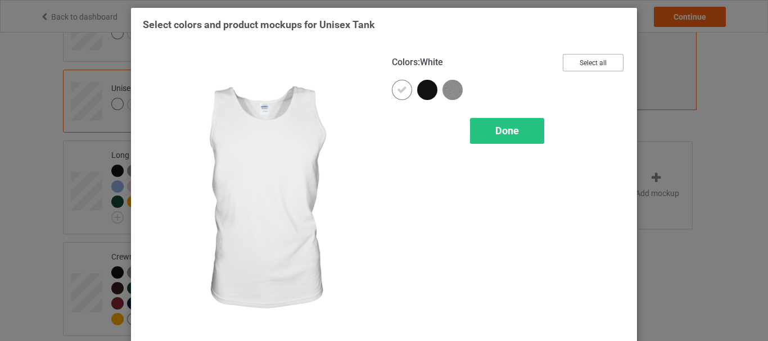
click at [599, 61] on button "Select all" at bounding box center [593, 62] width 61 height 17
click at [402, 87] on icon at bounding box center [402, 90] width 10 height 10
click at [402, 87] on div at bounding box center [402, 90] width 20 height 20
click at [491, 128] on div "Done" at bounding box center [507, 131] width 74 height 26
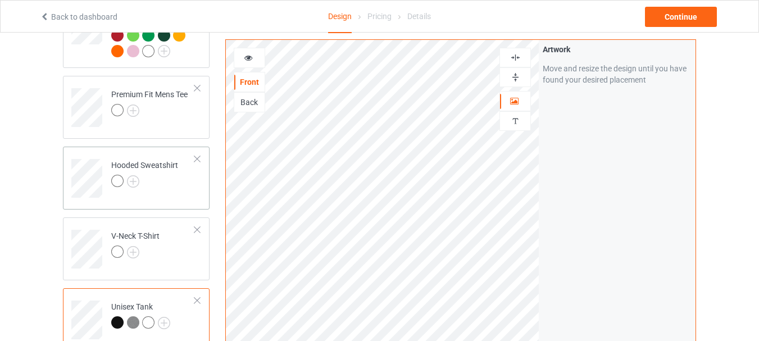
scroll to position [150, 0]
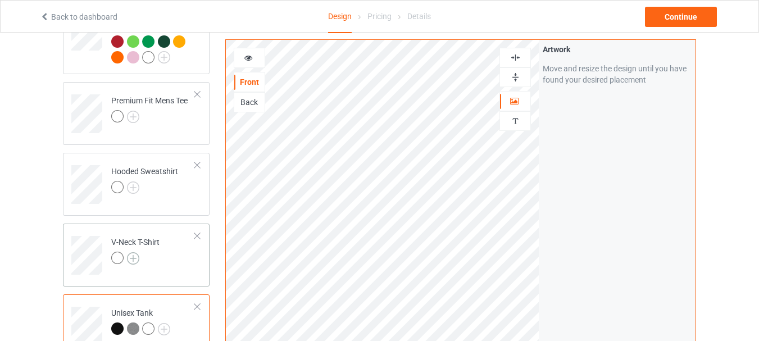
click at [137, 256] on img at bounding box center [133, 258] width 12 height 12
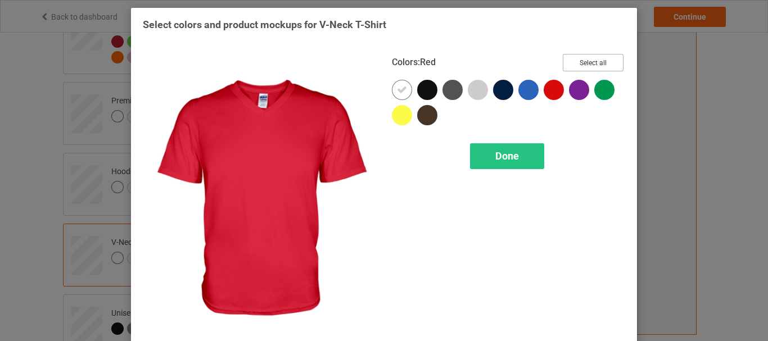
click at [601, 60] on button "Select all" at bounding box center [593, 62] width 61 height 17
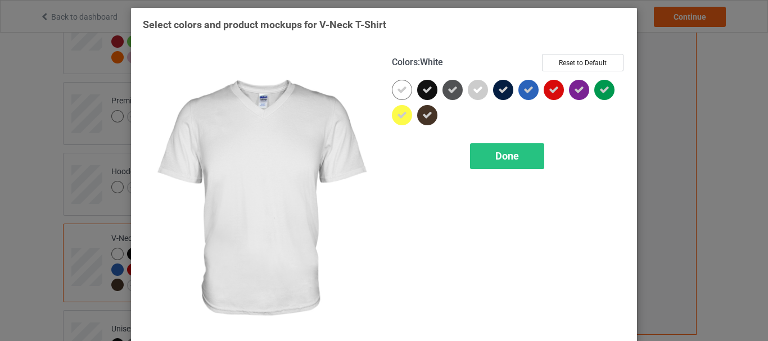
click at [398, 86] on icon at bounding box center [402, 90] width 10 height 10
drag, startPoint x: 398, startPoint y: 86, endPoint x: 494, endPoint y: 152, distance: 116.0
click at [399, 90] on div at bounding box center [402, 90] width 20 height 20
click at [497, 153] on span "Done" at bounding box center [507, 156] width 24 height 12
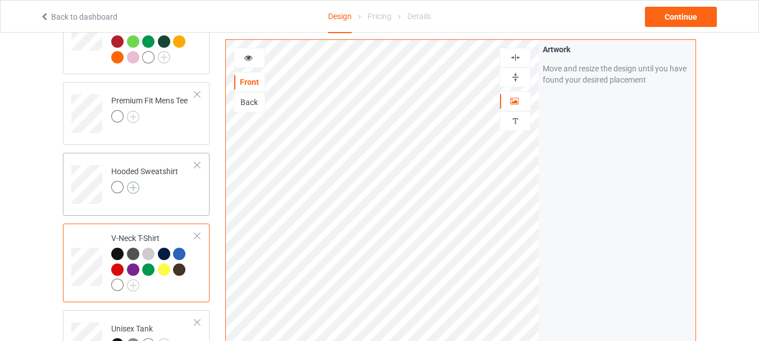
click at [135, 187] on img at bounding box center [133, 188] width 12 height 12
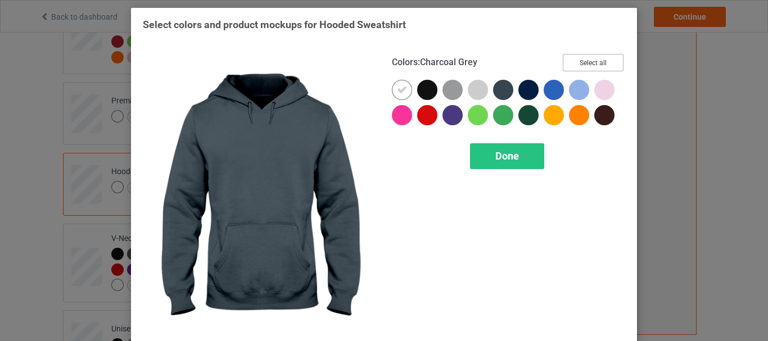
click at [589, 64] on button "Select all" at bounding box center [593, 62] width 61 height 17
click at [399, 90] on icon at bounding box center [402, 90] width 10 height 10
click at [399, 90] on div at bounding box center [402, 90] width 20 height 20
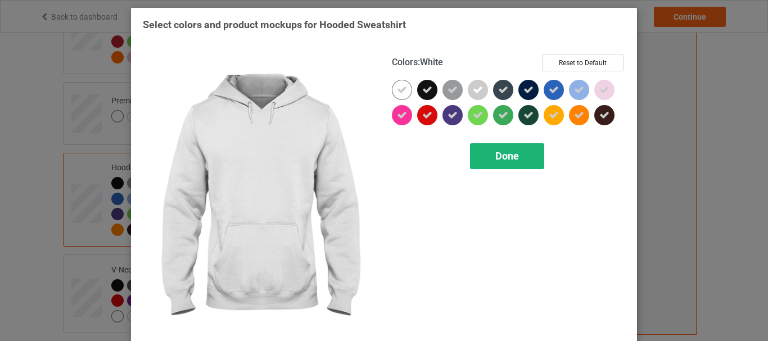
click at [480, 154] on div "Done" at bounding box center [507, 156] width 74 height 26
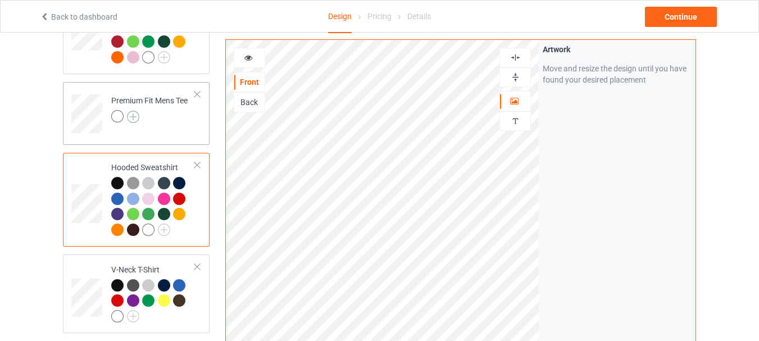
click at [135, 118] on img at bounding box center [133, 117] width 12 height 12
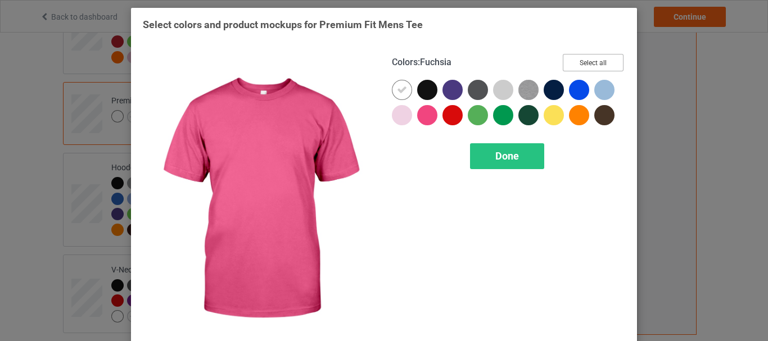
click at [588, 58] on button "Select all" at bounding box center [593, 62] width 61 height 17
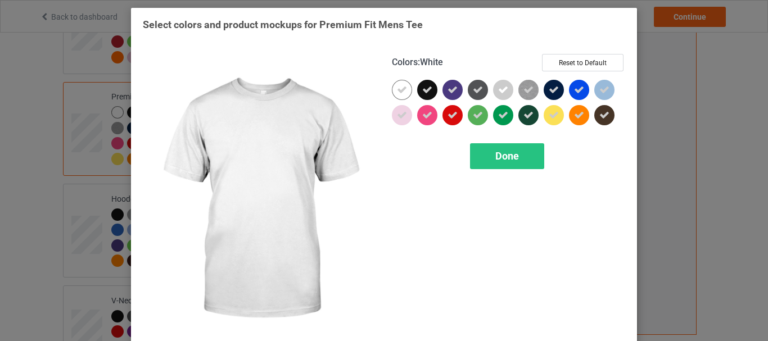
click at [392, 92] on div at bounding box center [402, 90] width 20 height 20
drag, startPoint x: 392, startPoint y: 92, endPoint x: 523, endPoint y: 156, distance: 145.5
click at [393, 92] on div at bounding box center [402, 90] width 20 height 20
click at [523, 156] on div "Done" at bounding box center [507, 156] width 74 height 26
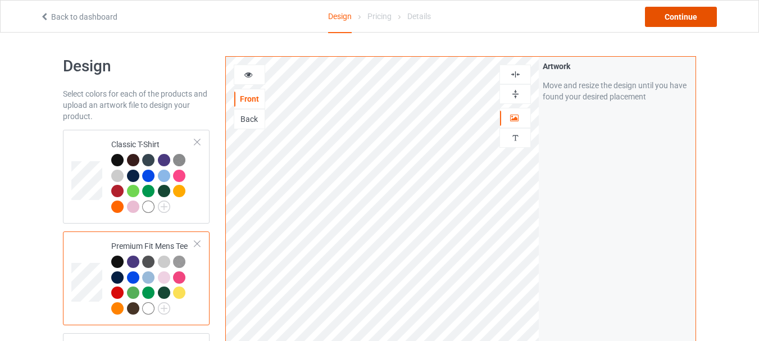
click at [692, 26] on div "Continue" at bounding box center [681, 17] width 72 height 20
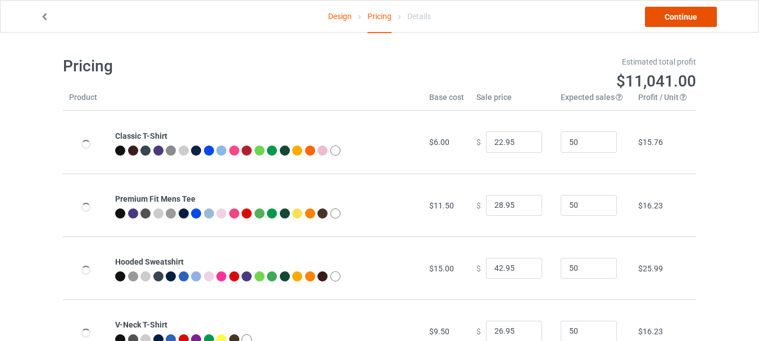
click at [676, 26] on link "Continue" at bounding box center [681, 17] width 72 height 20
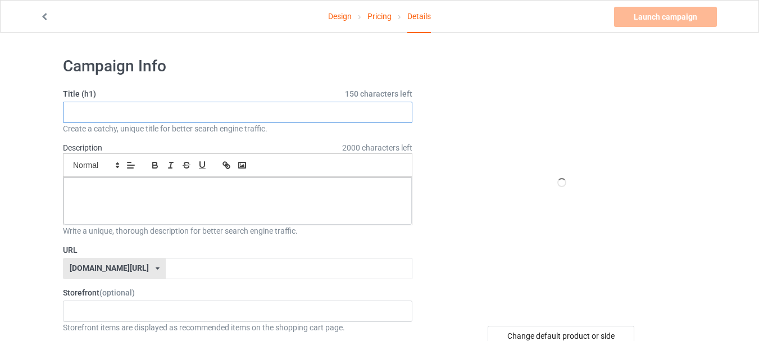
click at [239, 114] on input "text" at bounding box center [238, 112] width 350 height 21
paste input "RN Nurse Logo"
type input "RN Nurse Logo"
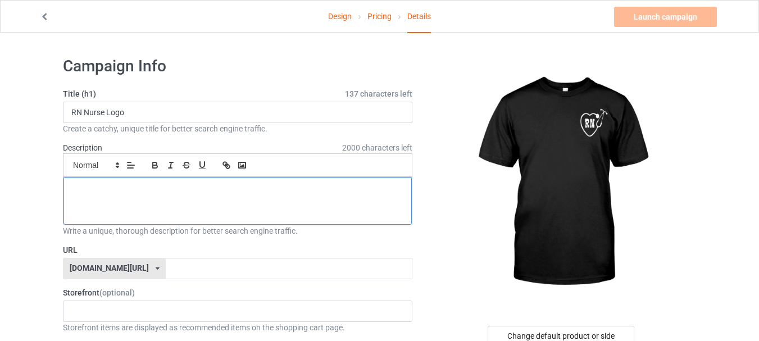
click at [151, 189] on p at bounding box center [238, 190] width 330 height 11
drag, startPoint x: 93, startPoint y: 192, endPoint x: 63, endPoint y: 189, distance: 30.5
click at [63, 189] on div "Tees make great gift for nurses" at bounding box center [238, 201] width 350 height 48
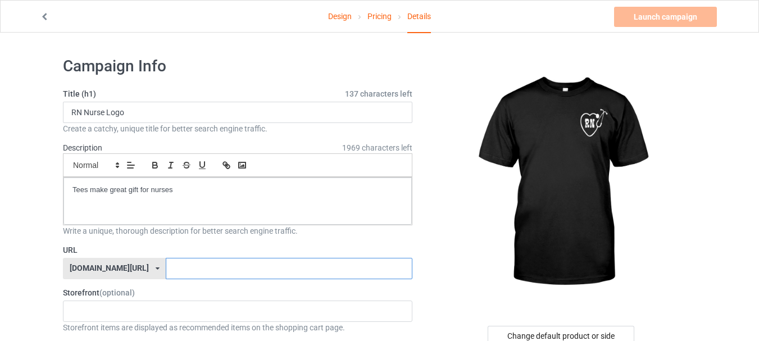
click at [276, 271] on input "text" at bounding box center [289, 268] width 246 height 21
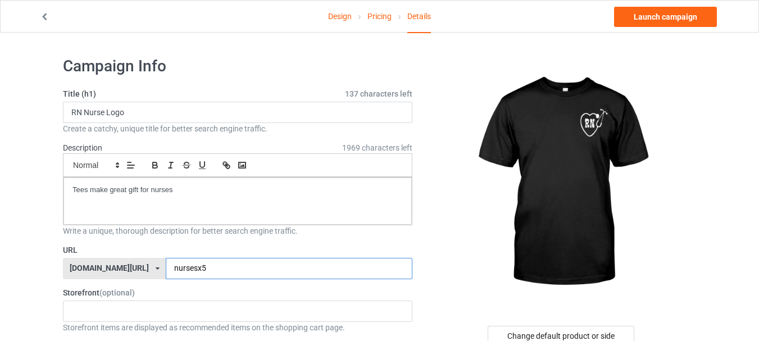
scroll to position [169, 0]
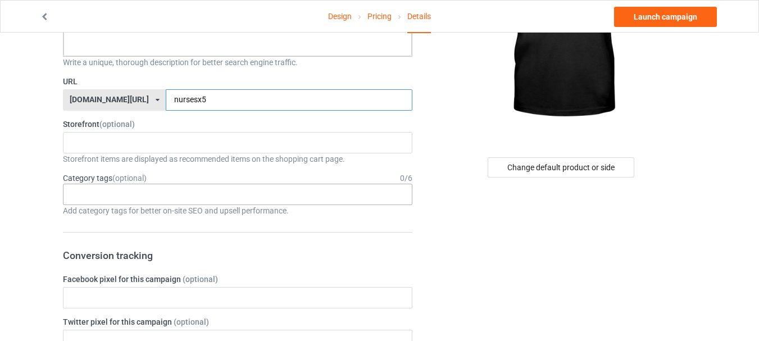
type input "nursesx5"
click at [223, 201] on div "Age > [DEMOGRAPHIC_DATA] > 1 Age > [DEMOGRAPHIC_DATA] Months > 1 Month Age > [D…" at bounding box center [238, 194] width 350 height 21
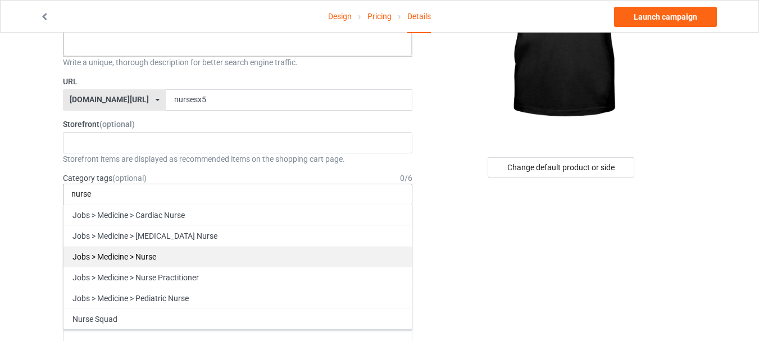
type input "nurse"
click at [231, 248] on div "Jobs > Medicine > Nurse" at bounding box center [238, 256] width 348 height 21
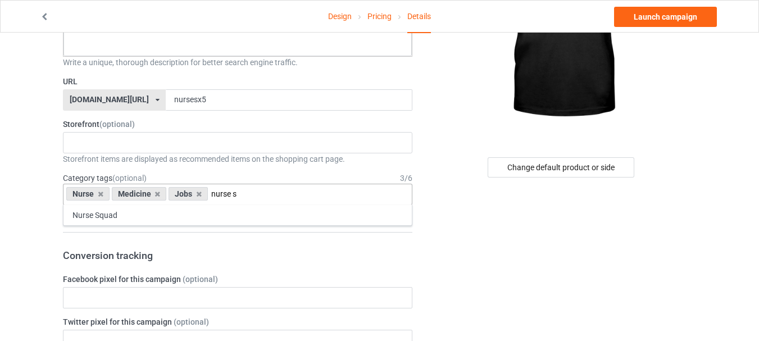
type input "nurse s"
type input "jobs &"
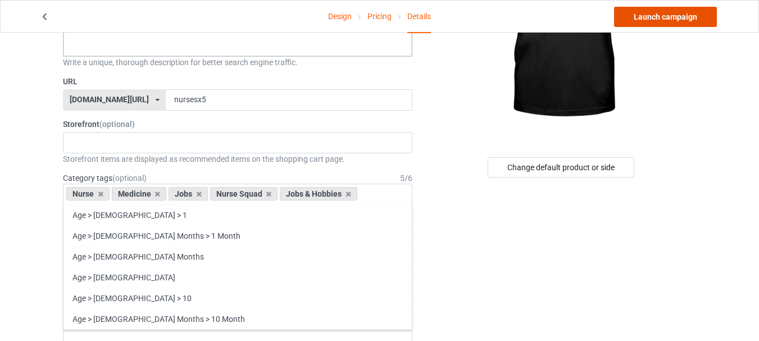
click at [695, 12] on link "Launch campaign" at bounding box center [665, 17] width 103 height 20
